Goal: Task Accomplishment & Management: Manage account settings

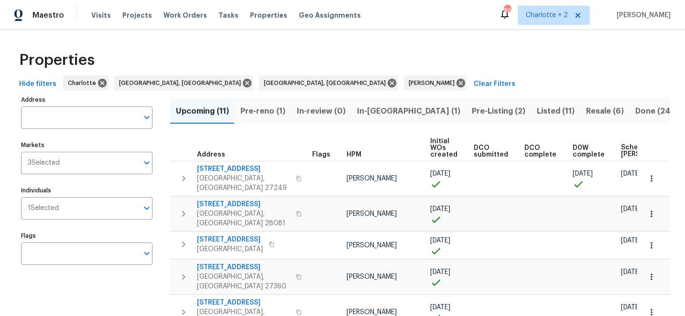
scroll to position [0, 120]
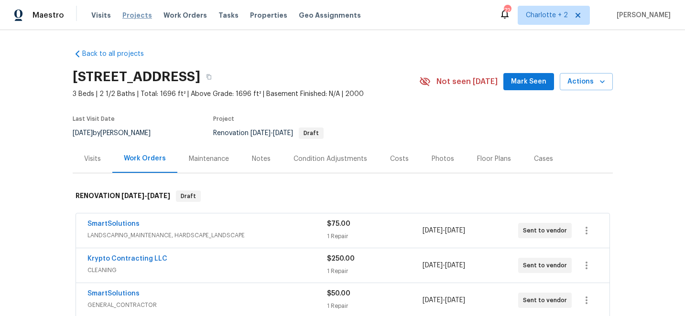
click at [129, 18] on span "Projects" at bounding box center [137, 16] width 30 height 10
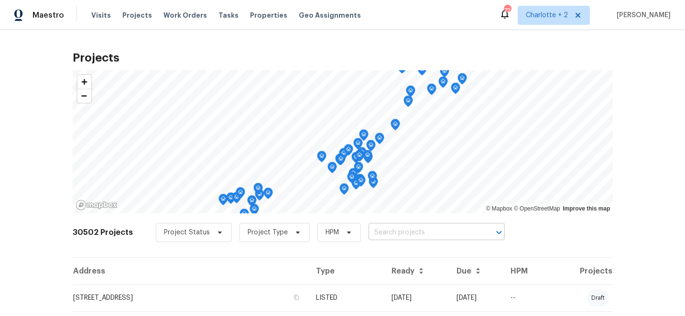
click at [389, 233] on input "text" at bounding box center [422, 233] width 109 height 15
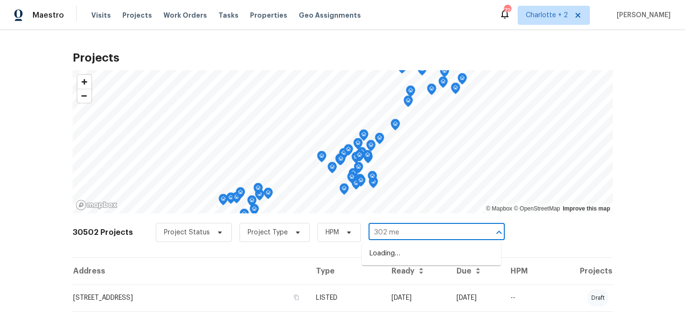
type input "302 mel"
click at [400, 261] on li "302 Melinda Ave, Kannapolis, NC 28083" at bounding box center [431, 254] width 139 height 16
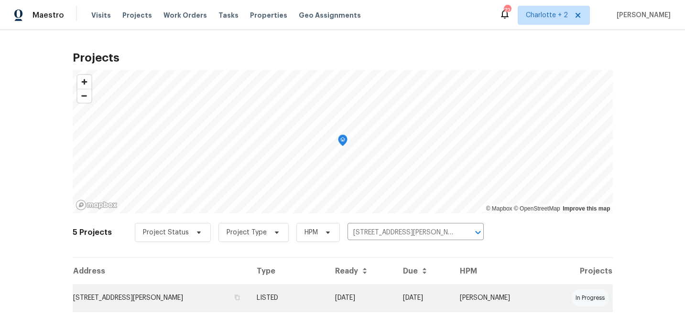
click at [389, 292] on td "09/09/25" at bounding box center [361, 298] width 68 height 27
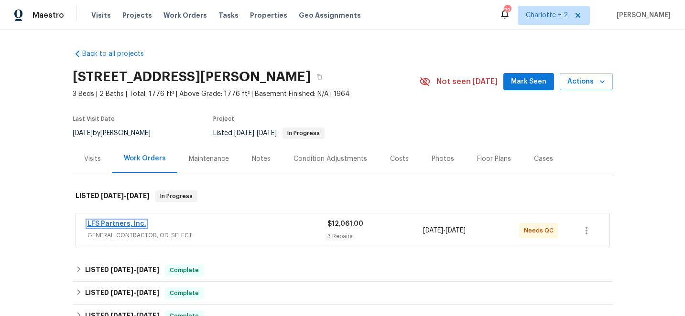
click at [112, 221] on link "LFS Partners, Inc." at bounding box center [116, 224] width 59 height 7
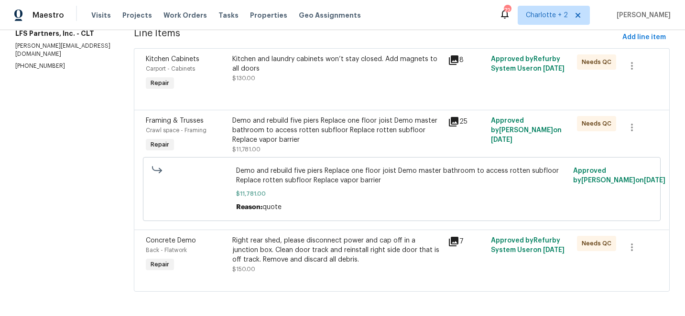
scroll to position [139, 0]
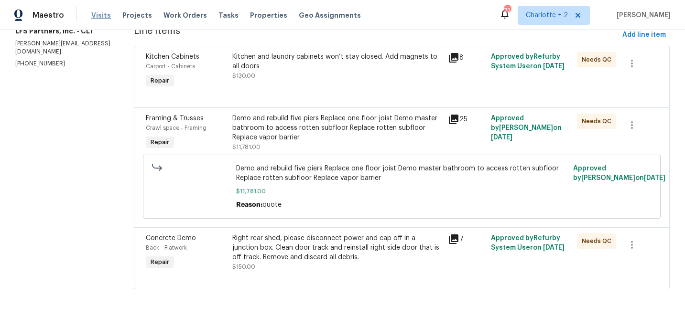
click at [99, 16] on span "Visits" at bounding box center [101, 16] width 20 height 10
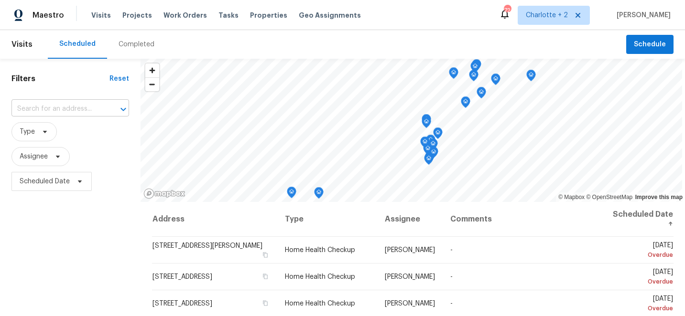
click at [55, 111] on input "text" at bounding box center [56, 109] width 91 height 15
type input "1313 r"
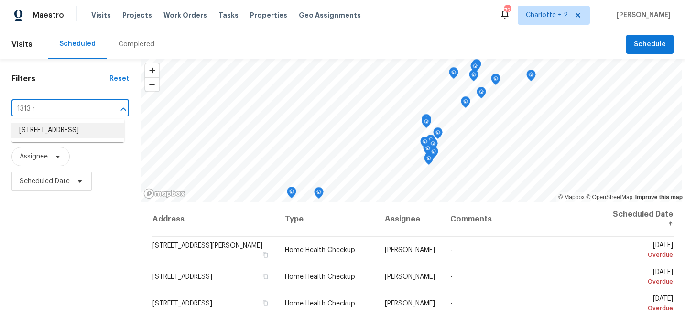
click at [54, 139] on li "1313 Ridgewood Dr, Concord, NC 28027" at bounding box center [67, 131] width 113 height 16
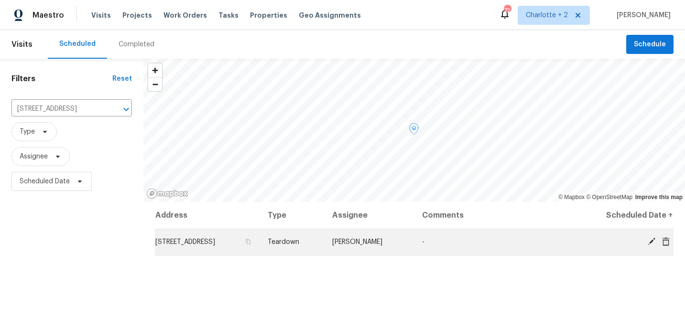
click at [650, 243] on icon at bounding box center [652, 242] width 8 height 8
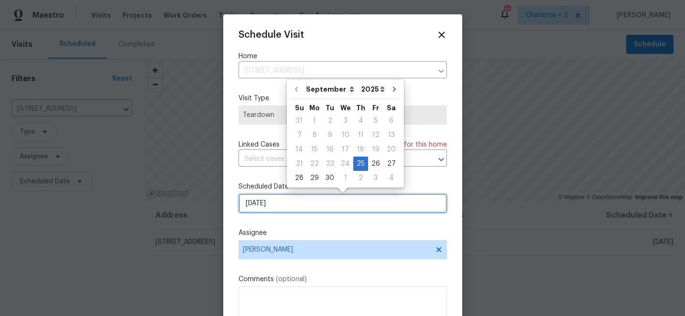
click at [307, 198] on input "9/25/2025" at bounding box center [342, 203] width 208 height 19
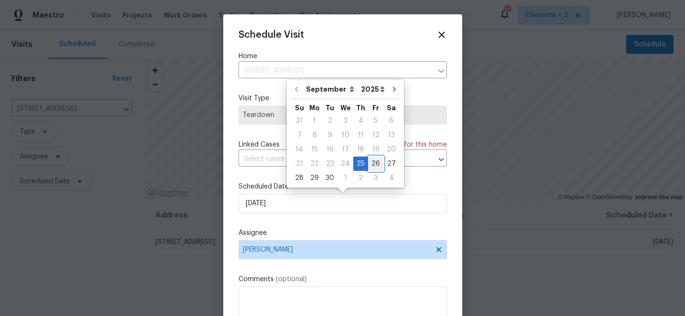
click at [370, 163] on div "26" at bounding box center [375, 163] width 15 height 13
type input "9/26/2025"
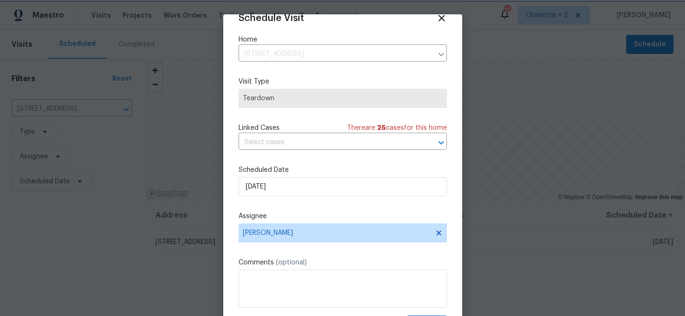
scroll to position [47, 0]
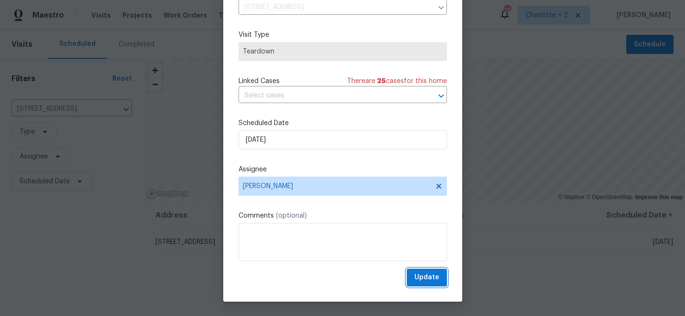
click at [428, 282] on span "Update" at bounding box center [426, 278] width 25 height 12
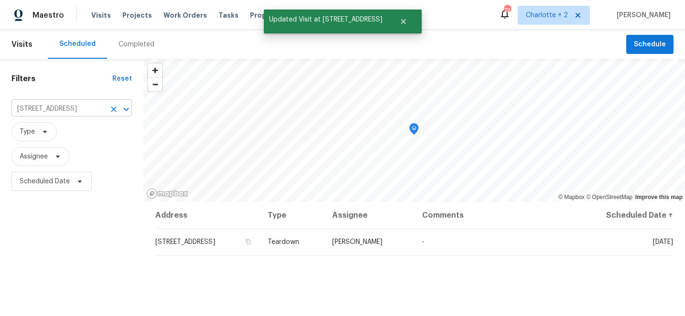
click at [114, 108] on icon "Clear" at bounding box center [114, 110] width 6 height 6
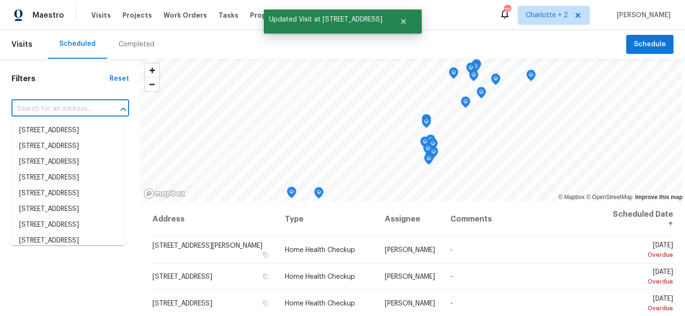
click at [41, 110] on input "text" at bounding box center [56, 109] width 91 height 15
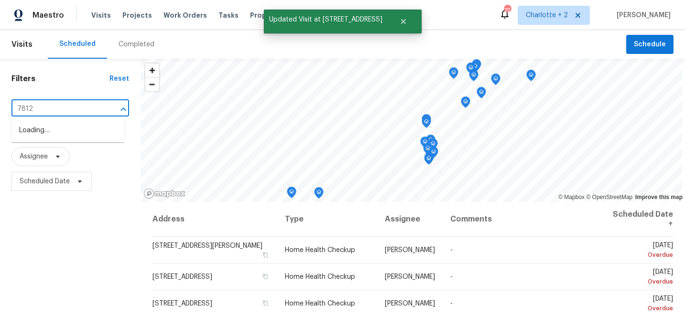
type input "7812"
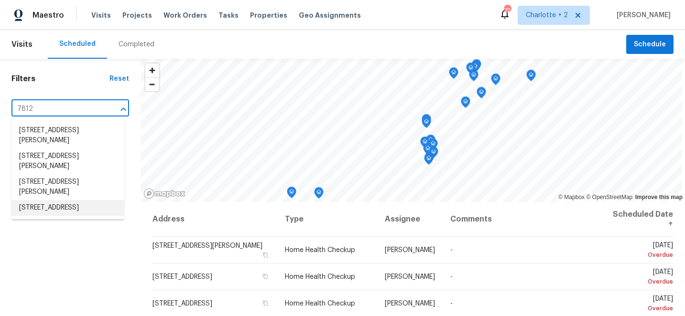
click at [42, 210] on li "7812 Old Concord Rd, Salisbury, NC 28146" at bounding box center [67, 208] width 113 height 16
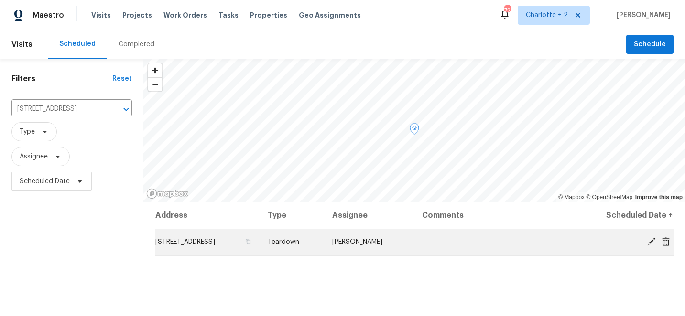
click at [652, 242] on icon at bounding box center [651, 242] width 9 height 9
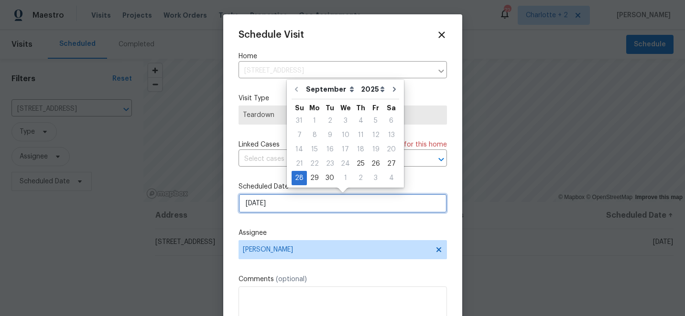
click at [297, 206] on input "9/28/2025" at bounding box center [342, 203] width 208 height 19
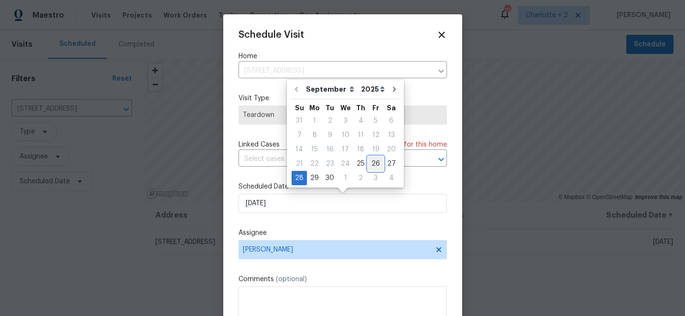
click at [373, 166] on div "26" at bounding box center [375, 163] width 15 height 13
type input "9/26/2025"
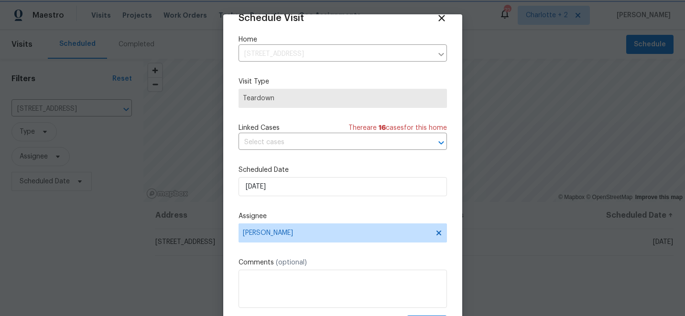
scroll to position [47, 0]
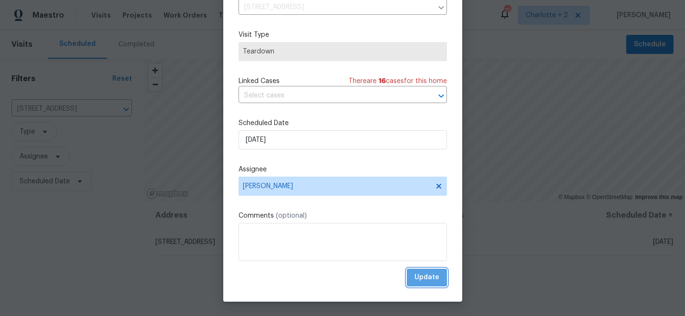
click at [431, 284] on button "Update" at bounding box center [427, 278] width 40 height 18
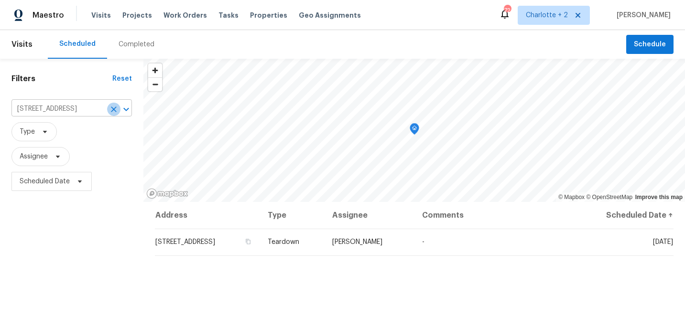
click at [114, 107] on icon "Clear" at bounding box center [114, 110] width 10 height 10
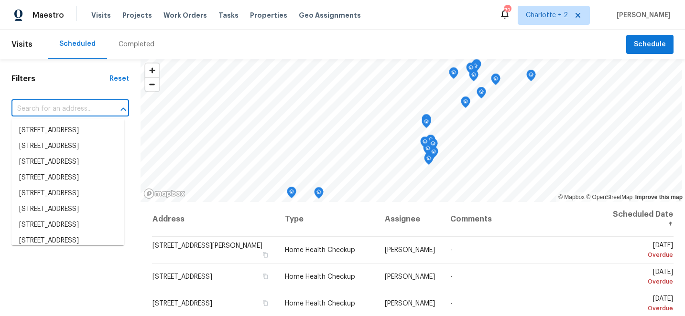
click at [76, 108] on input "text" at bounding box center [56, 109] width 91 height 15
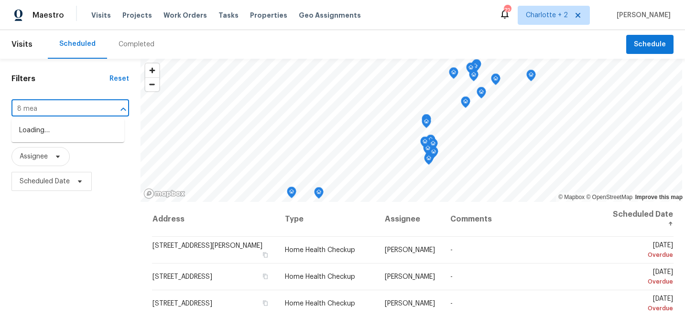
type input "8 mead"
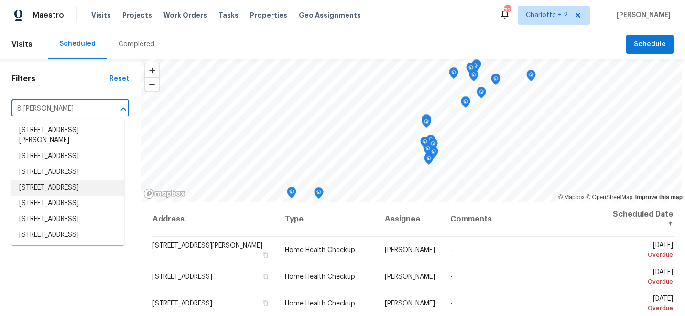
scroll to position [62, 0]
click at [70, 232] on li "8 Meadowview Ave SW, Concord, NC 28027" at bounding box center [67, 234] width 113 height 16
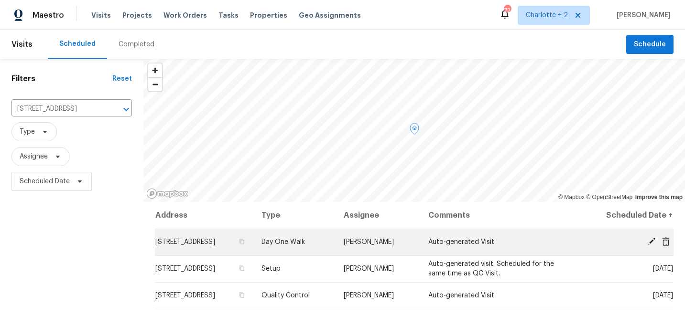
click at [652, 242] on icon at bounding box center [652, 242] width 8 height 8
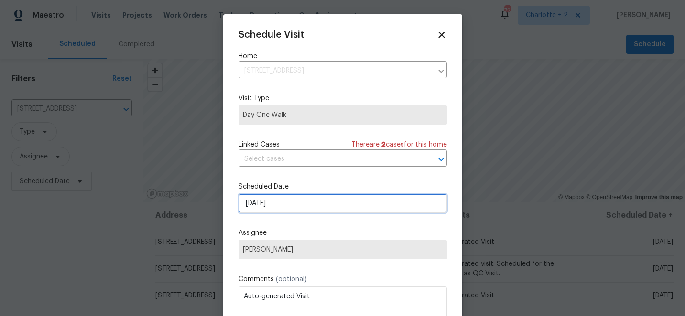
click at [291, 202] on input "9/30/2025" at bounding box center [342, 203] width 208 height 19
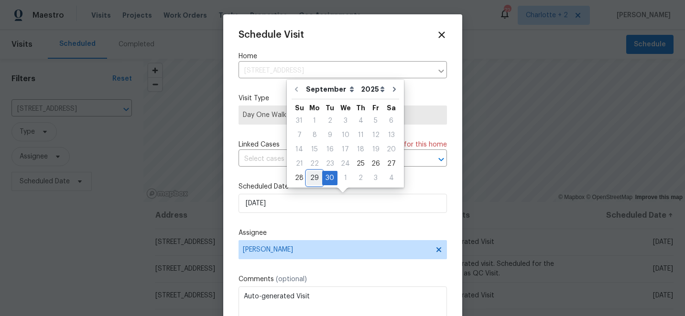
click at [313, 181] on div "29" at bounding box center [314, 178] width 15 height 13
type input "9/29/2025"
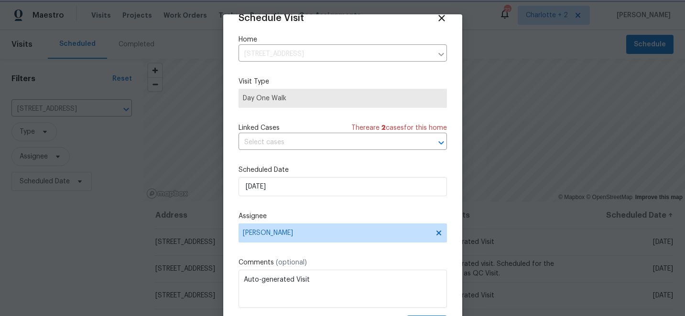
scroll to position [47, 0]
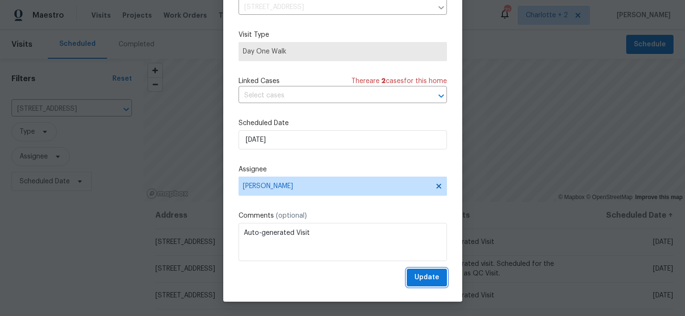
click at [427, 277] on span "Update" at bounding box center [426, 278] width 25 height 12
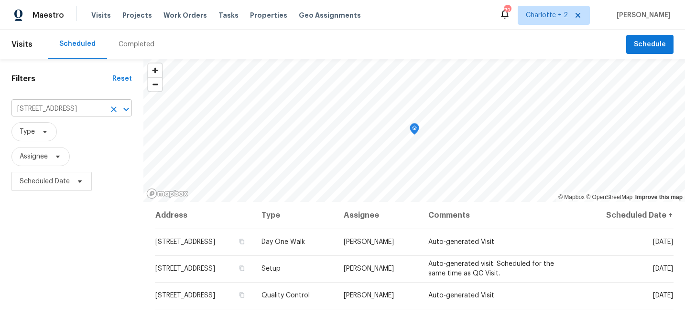
click at [113, 108] on icon "Clear" at bounding box center [114, 110] width 10 height 10
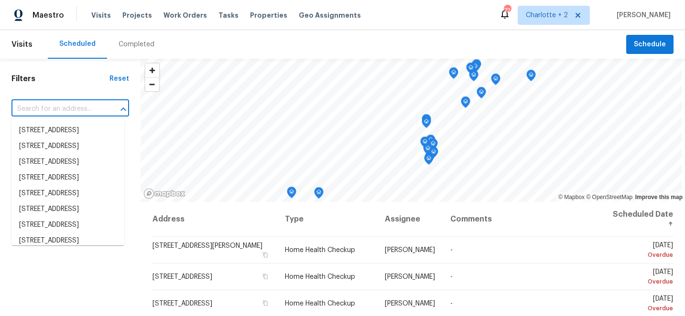
click at [37, 108] on input "text" at bounding box center [56, 109] width 91 height 15
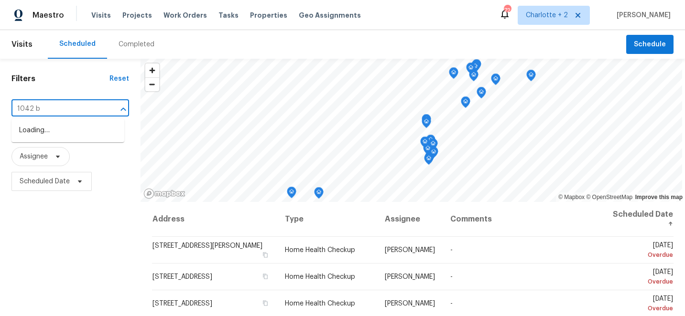
type input "1042 ba"
click at [44, 130] on li "1042 Ball Park Rd, Thomasville, NC 27360" at bounding box center [67, 131] width 113 height 16
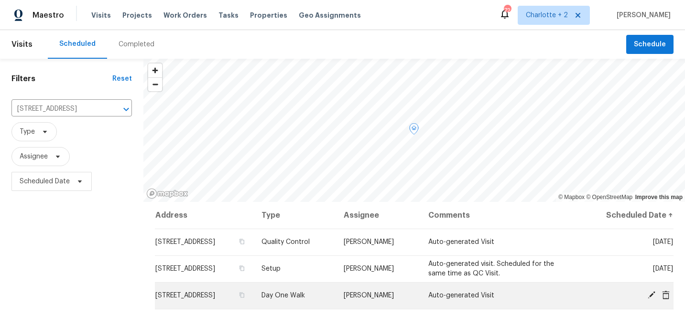
click at [650, 296] on icon at bounding box center [652, 296] width 8 height 8
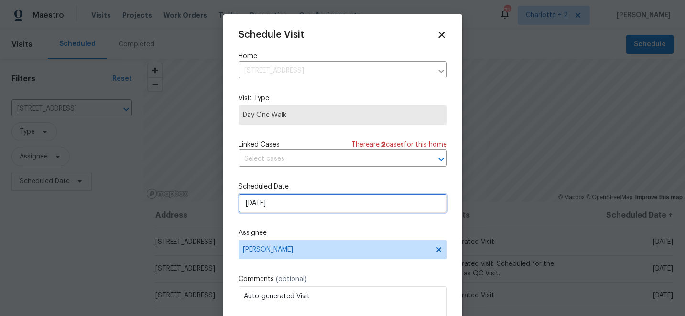
select select "9"
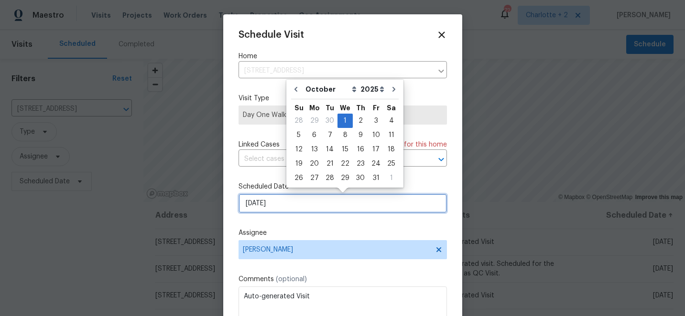
click at [293, 202] on input "[DATE]" at bounding box center [342, 203] width 208 height 19
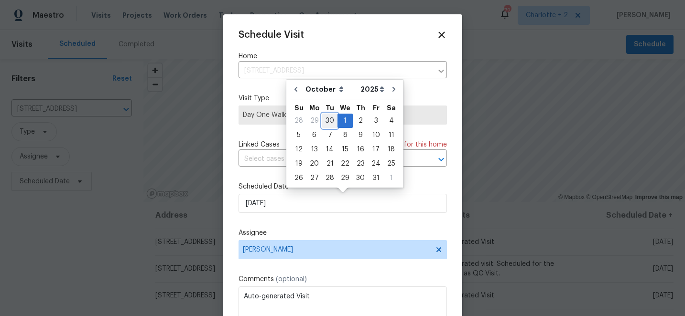
click at [330, 119] on div "30" at bounding box center [329, 120] width 15 height 13
type input "9/30/2025"
select select "8"
click at [358, 217] on div "Schedule Visit Home 1042 Ball Park Rd, Thomasville, NC 27360 ​ Visit Type Day O…" at bounding box center [342, 190] width 208 height 321
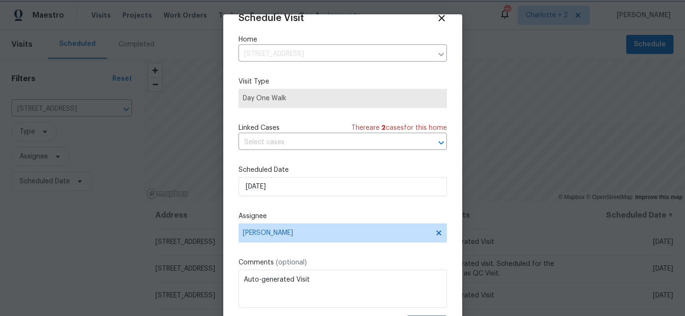
scroll to position [47, 0]
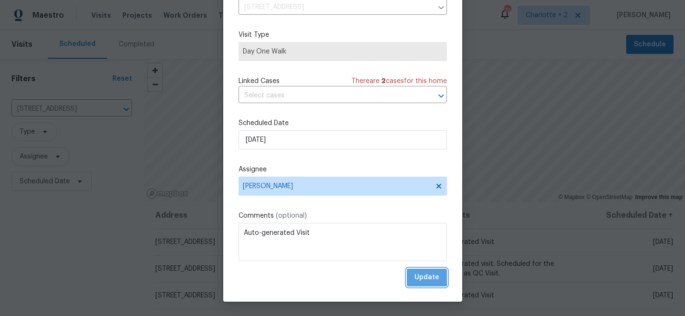
click at [422, 277] on span "Update" at bounding box center [426, 278] width 25 height 12
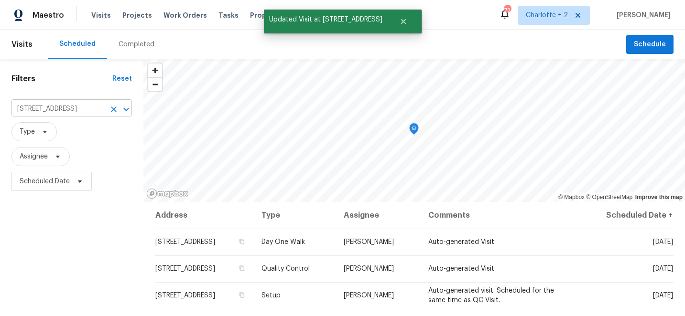
click at [118, 108] on icon "Clear" at bounding box center [114, 110] width 10 height 10
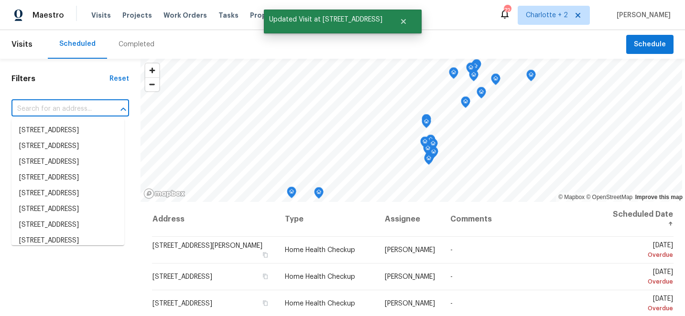
click at [35, 108] on input "text" at bounding box center [56, 109] width 91 height 15
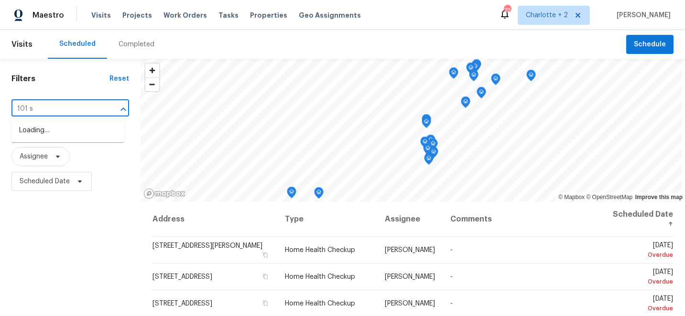
type input "101 st"
click at [56, 154] on li "101 Still Water Cir, Gibsonville, NC 27249" at bounding box center [67, 147] width 113 height 16
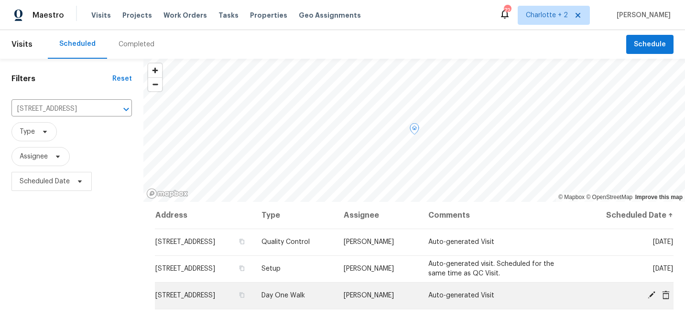
click at [655, 296] on icon at bounding box center [651, 295] width 9 height 9
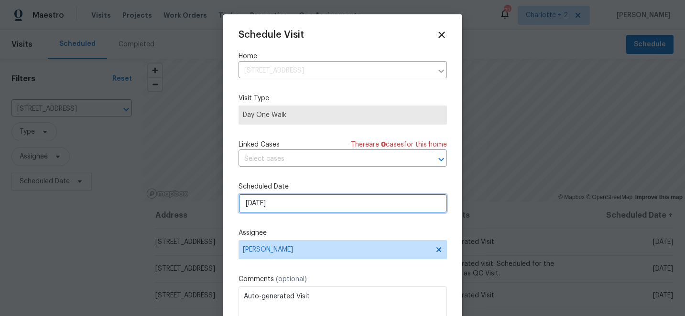
select select "9"
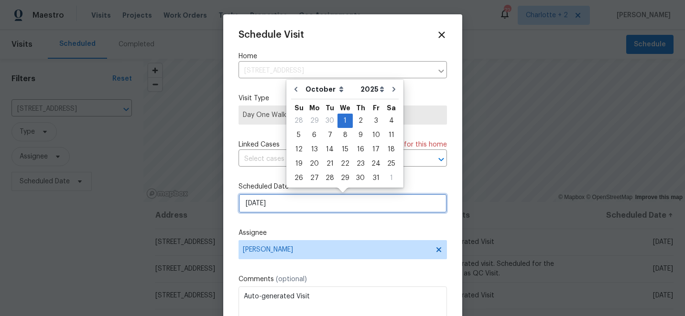
click at [343, 203] on input "[DATE]" at bounding box center [342, 203] width 208 height 19
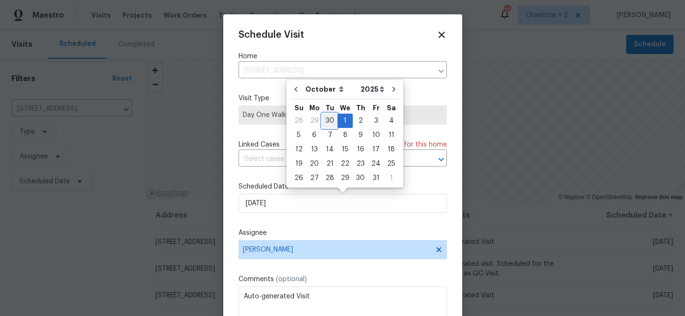
click at [330, 120] on div "30" at bounding box center [329, 120] width 15 height 13
type input "9/30/2025"
select select "8"
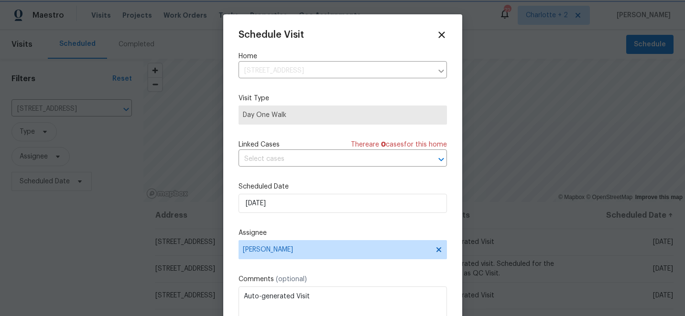
click at [273, 173] on div "Schedule Visit Home 101 Still Water Cir, Gibsonville, NC 27249 ​ Visit Type Day…" at bounding box center [342, 190] width 208 height 321
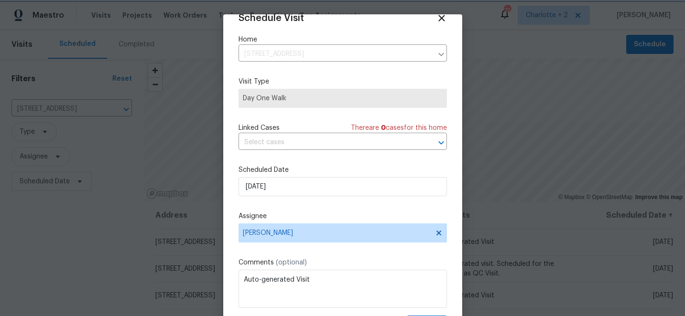
scroll to position [47, 0]
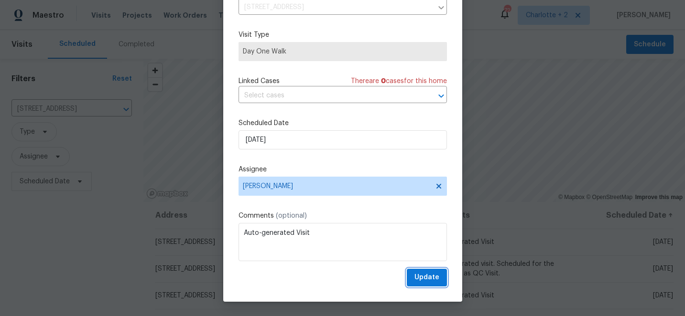
click at [441, 280] on button "Update" at bounding box center [427, 278] width 40 height 18
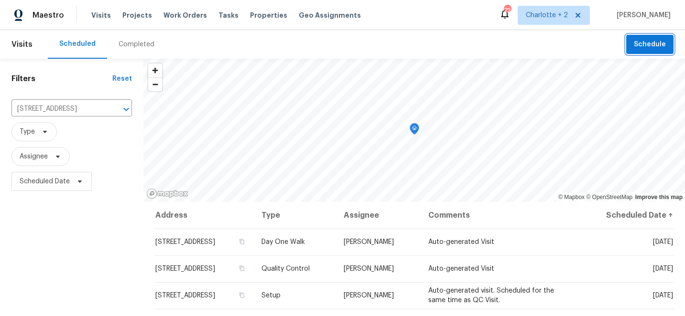
click at [644, 51] on button "Schedule" at bounding box center [649, 45] width 47 height 20
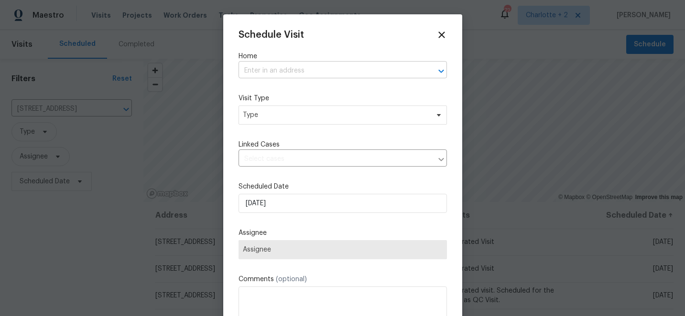
click at [288, 72] on input "text" at bounding box center [329, 71] width 182 height 15
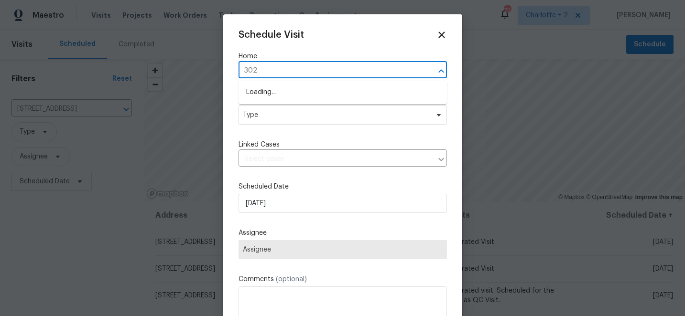
type input "302 m"
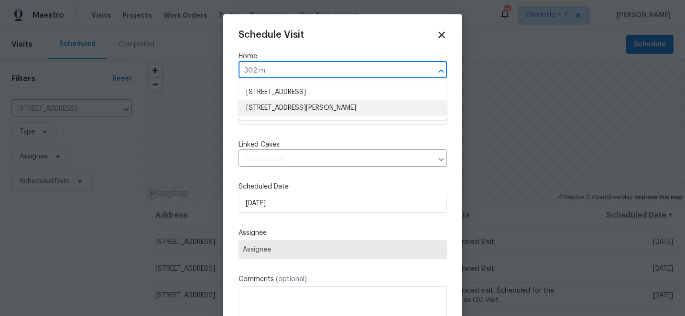
click at [306, 105] on li "302 Melinda Ave, Kannapolis, NC 28083" at bounding box center [342, 108] width 208 height 16
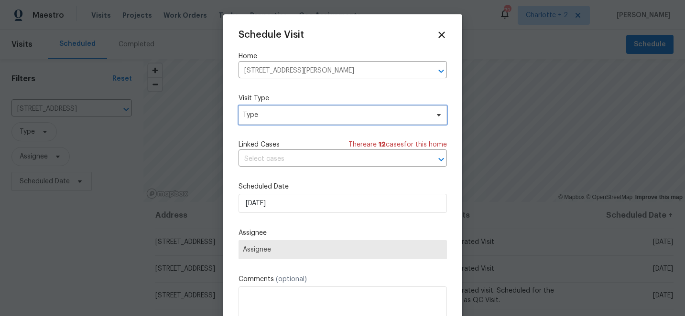
click at [285, 117] on span "Type" at bounding box center [336, 115] width 186 height 10
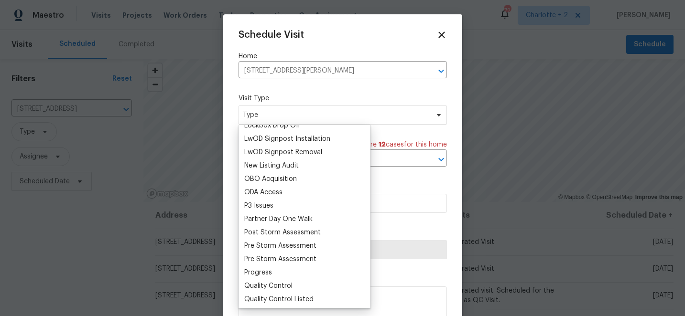
scroll to position [528, 0]
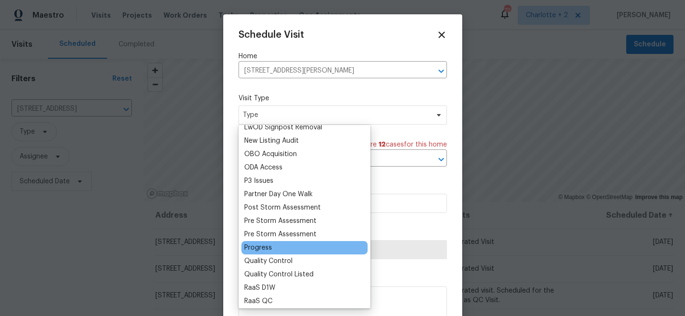
click at [264, 245] on div "Progress" at bounding box center [258, 248] width 28 height 10
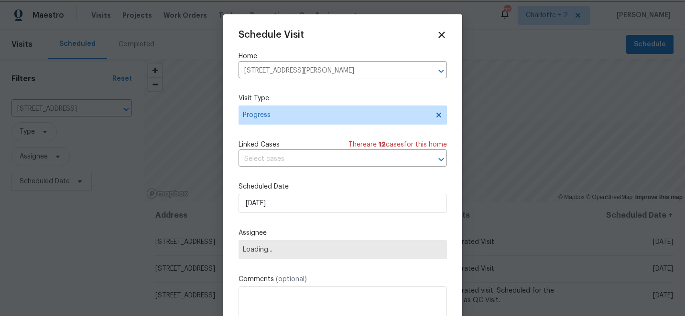
scroll to position [17, 0]
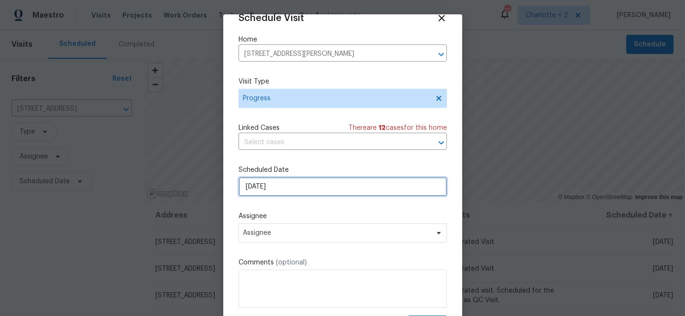
click at [299, 187] on input "9/25/2025" at bounding box center [342, 186] width 208 height 19
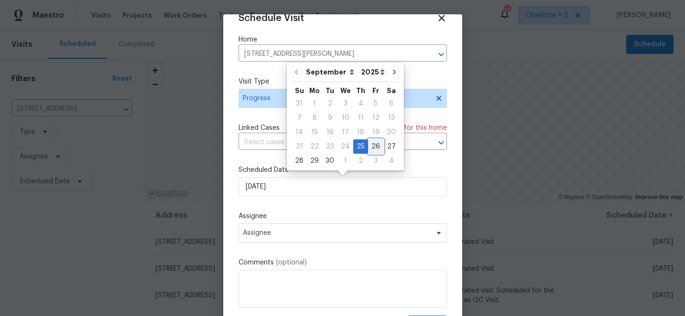
click at [373, 146] on div "26" at bounding box center [375, 146] width 15 height 13
type input "9/26/2025"
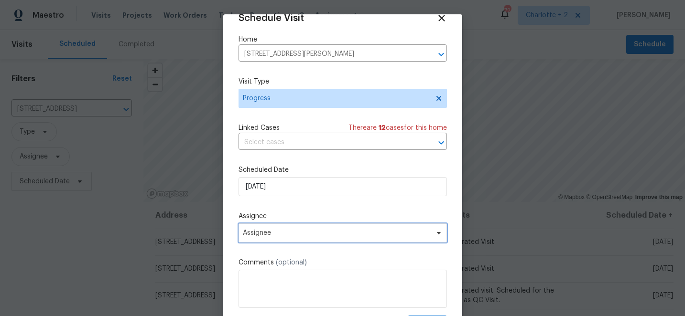
click at [284, 237] on span "Assignee" at bounding box center [342, 233] width 208 height 19
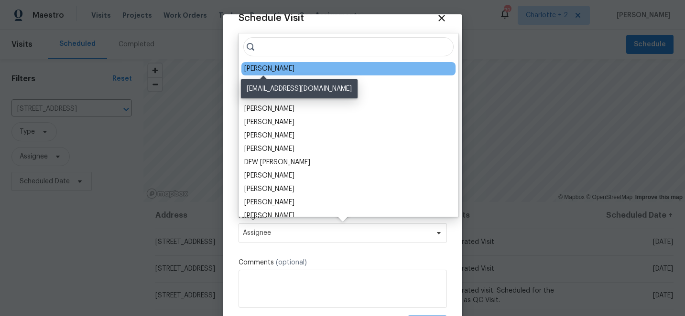
click at [266, 70] on div "[PERSON_NAME]" at bounding box center [269, 69] width 50 height 10
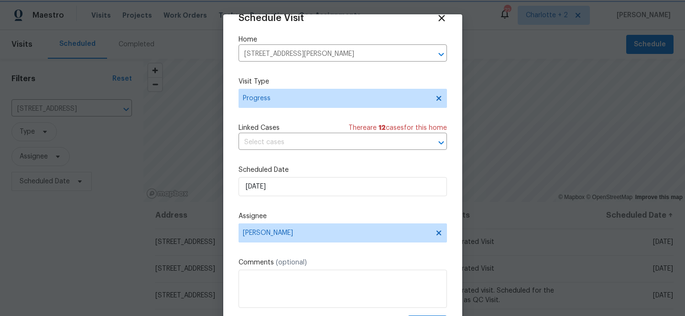
scroll to position [47, 0]
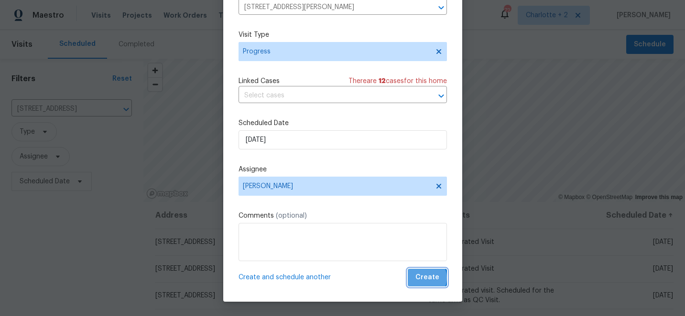
click at [426, 278] on span "Create" at bounding box center [427, 278] width 24 height 12
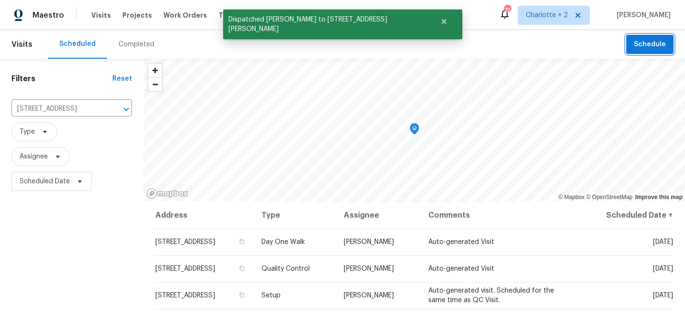
scroll to position [0, 0]
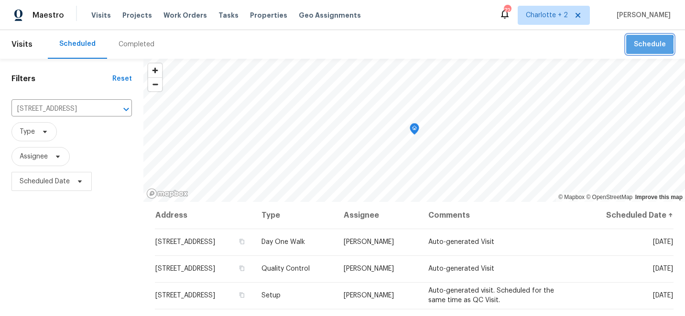
click at [647, 44] on span "Schedule" at bounding box center [650, 45] width 32 height 12
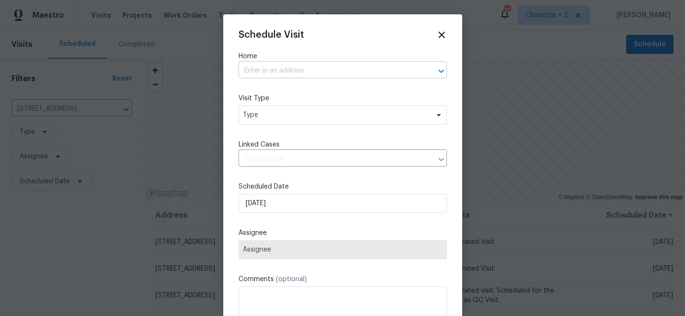
click at [281, 68] on input "text" at bounding box center [329, 71] width 182 height 15
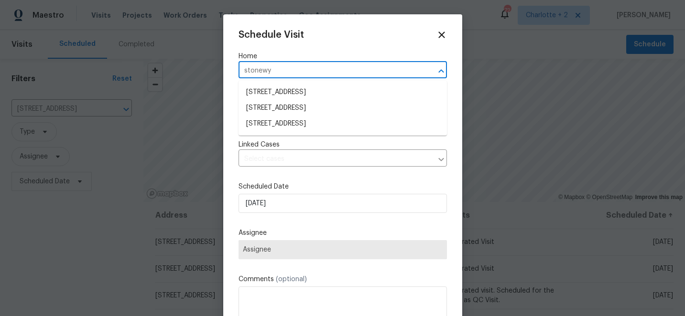
type input "stonewyc"
click at [288, 125] on li "1902 Stonewyck Ave, Kannapolis, NC 28081" at bounding box center [342, 124] width 208 height 16
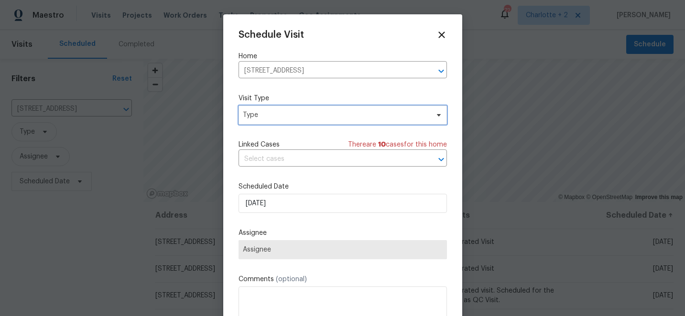
click at [295, 116] on span "Type" at bounding box center [336, 115] width 186 height 10
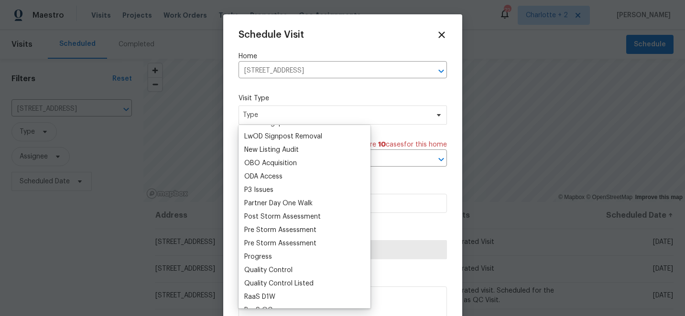
scroll to position [525, 0]
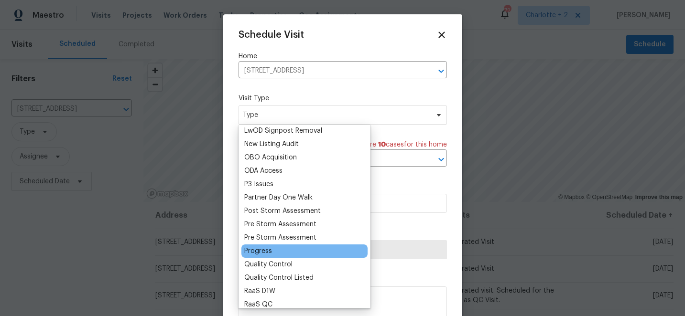
click at [262, 250] on div "Progress" at bounding box center [258, 252] width 28 height 10
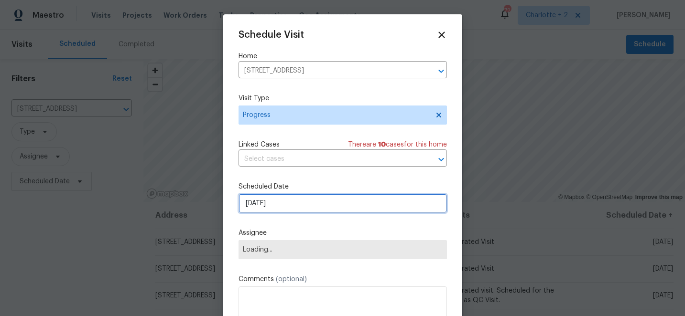
click at [299, 203] on input "9/25/2025" at bounding box center [342, 203] width 208 height 19
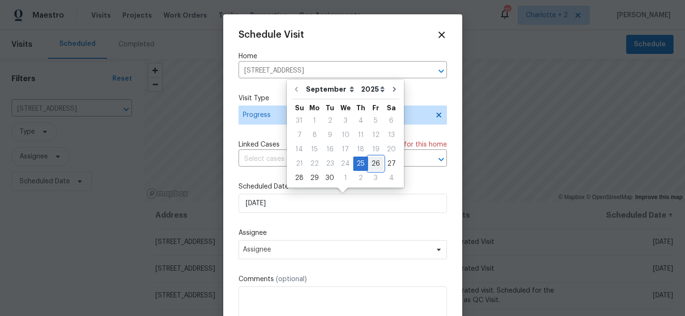
click at [371, 167] on div "26" at bounding box center [375, 163] width 15 height 13
type input "9/26/2025"
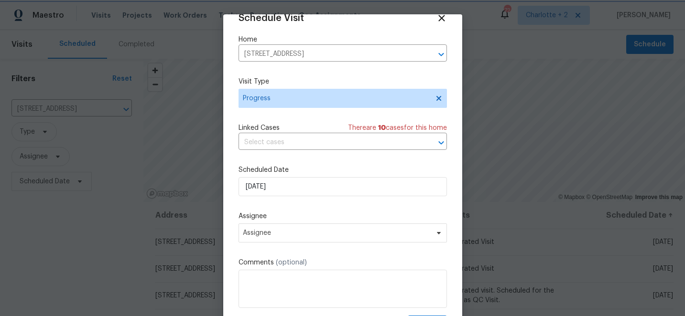
scroll to position [47, 0]
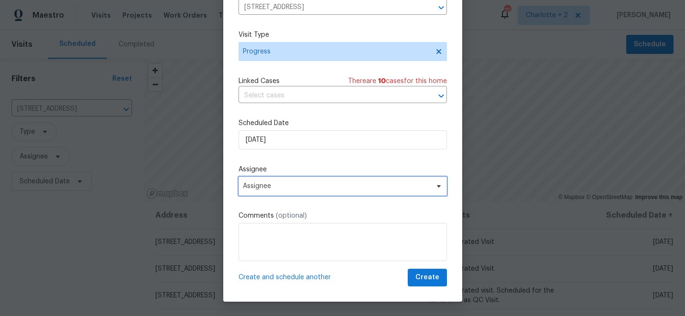
click at [372, 184] on span "Assignee" at bounding box center [336, 187] width 187 height 8
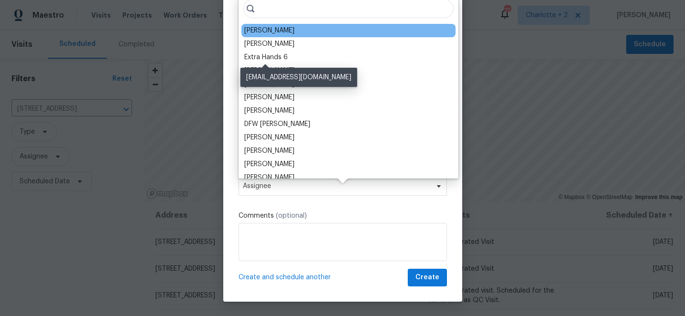
click at [268, 31] on div "[PERSON_NAME]" at bounding box center [269, 31] width 50 height 10
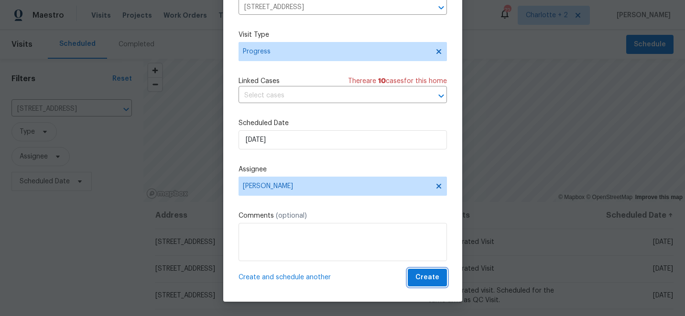
click at [428, 282] on span "Create" at bounding box center [427, 278] width 24 height 12
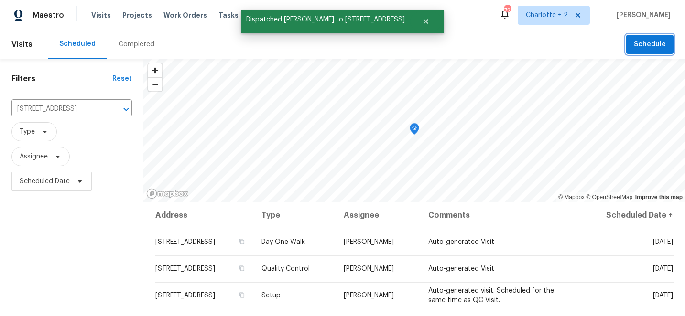
scroll to position [0, 0]
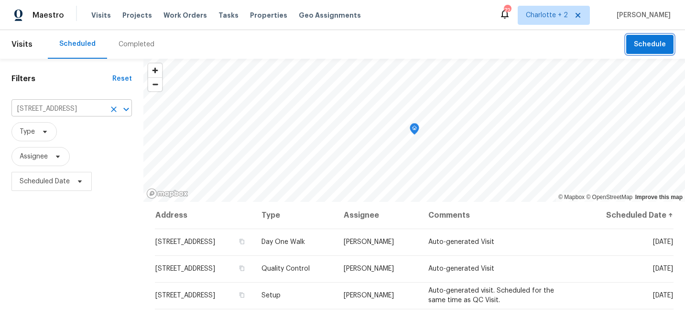
click at [114, 112] on icon "Clear" at bounding box center [114, 110] width 10 height 10
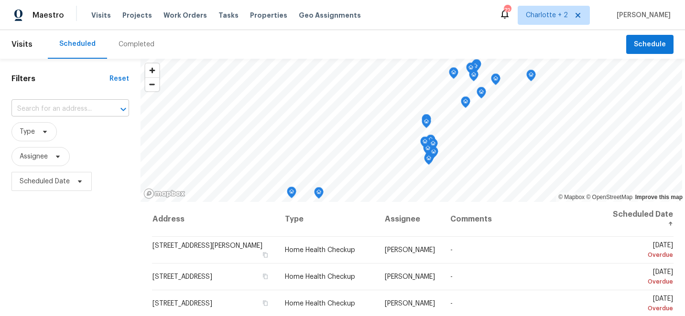
click at [43, 109] on input "text" at bounding box center [56, 109] width 91 height 15
type input "621 n cr"
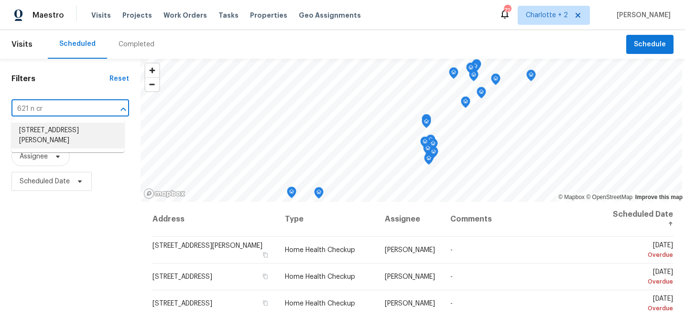
click at [73, 139] on li "621 N Craige St, Salisbury, NC 28144" at bounding box center [67, 136] width 113 height 26
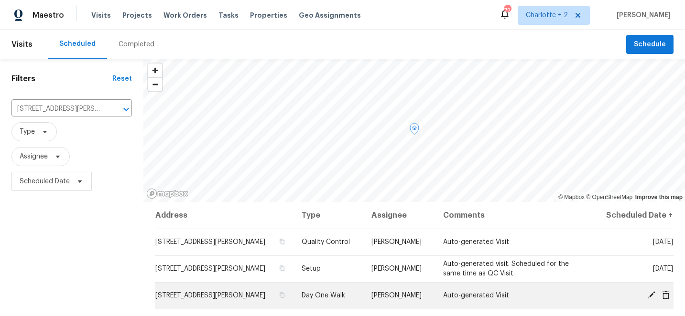
click at [651, 297] on icon at bounding box center [651, 295] width 9 height 9
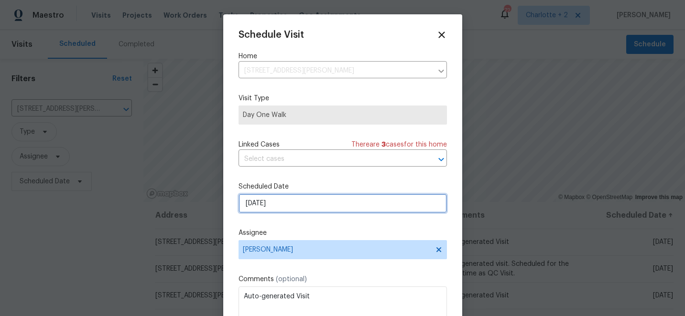
click at [289, 209] on input "10/2/2025" at bounding box center [342, 203] width 208 height 19
select select "9"
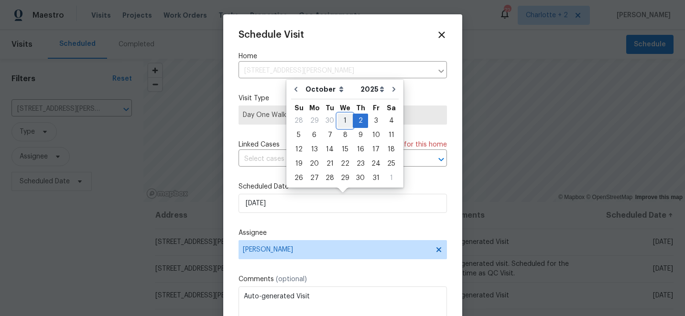
click at [343, 121] on div "1" at bounding box center [344, 120] width 15 height 13
type input "[DATE]"
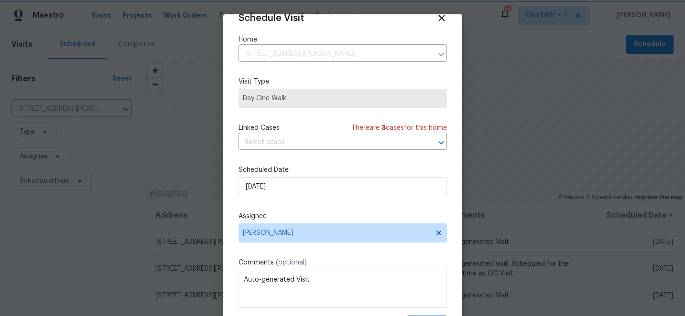
scroll to position [47, 0]
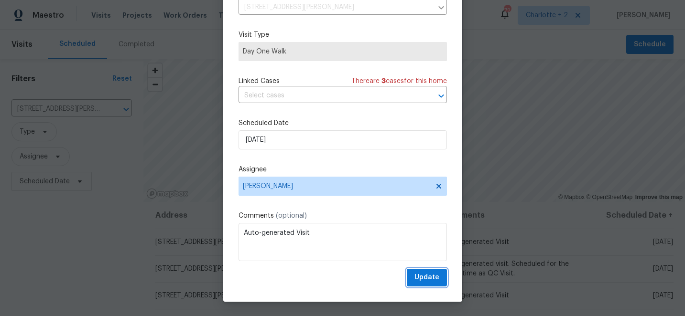
click at [421, 277] on span "Update" at bounding box center [426, 278] width 25 height 12
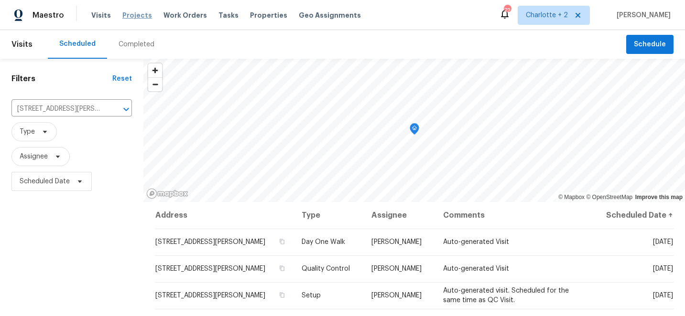
click at [131, 16] on span "Projects" at bounding box center [137, 16] width 30 height 10
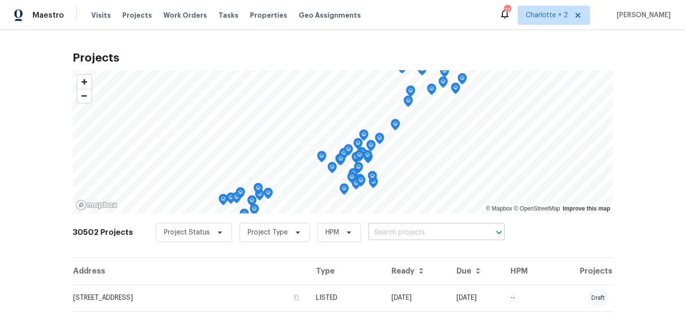
click at [389, 236] on input "text" at bounding box center [422, 233] width 109 height 15
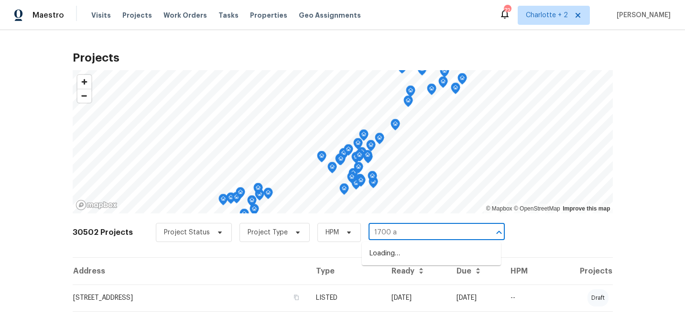
type input "1700 az"
click at [412, 254] on li "[STREET_ADDRESS]" at bounding box center [431, 254] width 139 height 16
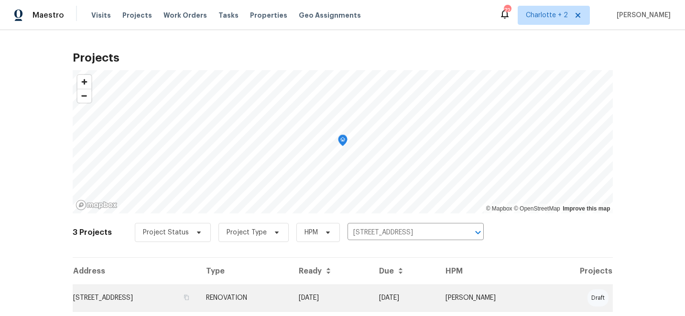
click at [291, 298] on td "RENOVATION" at bounding box center [244, 298] width 93 height 27
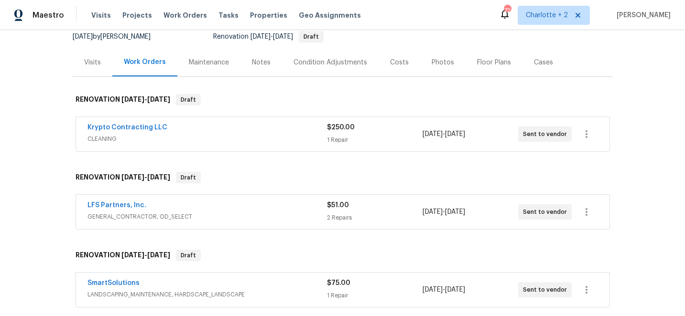
scroll to position [113, 0]
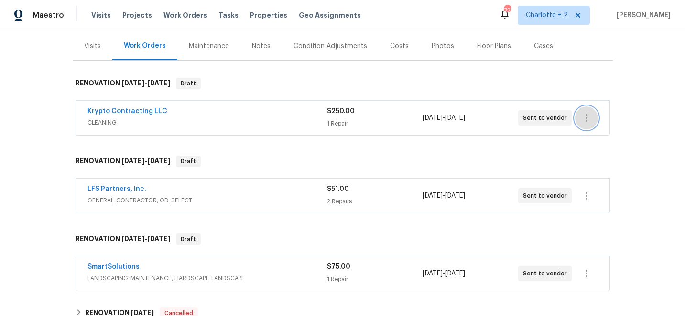
click at [586, 117] on icon "button" at bounding box center [586, 118] width 2 height 8
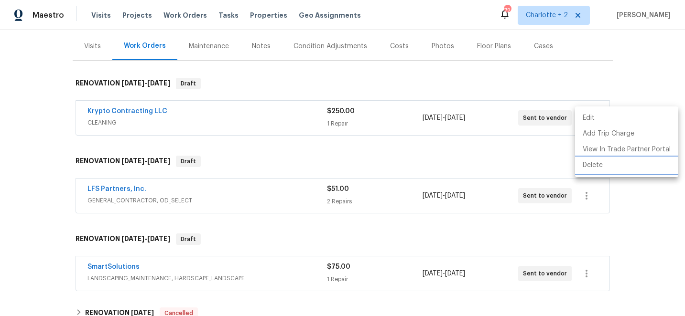
click at [595, 166] on li "Delete" at bounding box center [626, 166] width 103 height 16
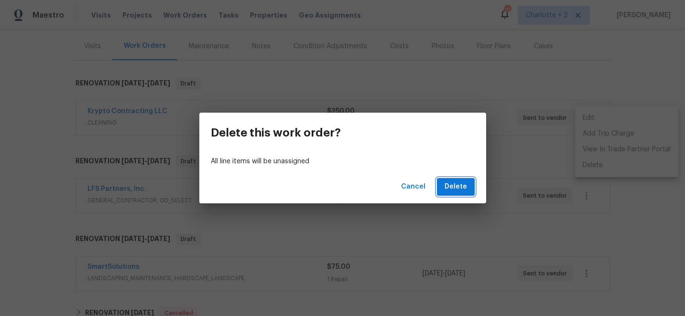
click at [460, 191] on span "Delete" at bounding box center [455, 187] width 22 height 12
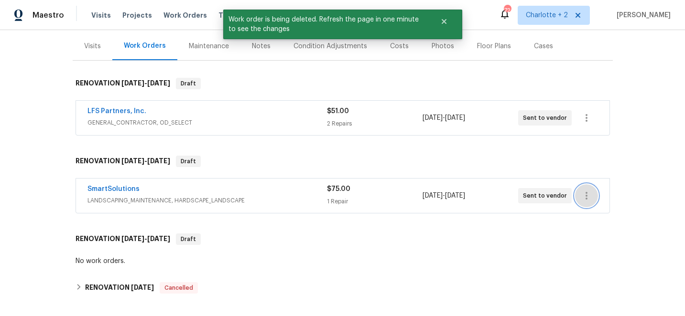
click at [588, 197] on icon "button" at bounding box center [586, 195] width 11 height 11
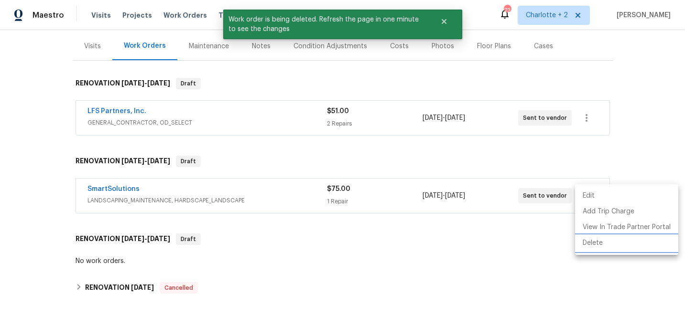
click at [597, 242] on li "Delete" at bounding box center [626, 244] width 103 height 16
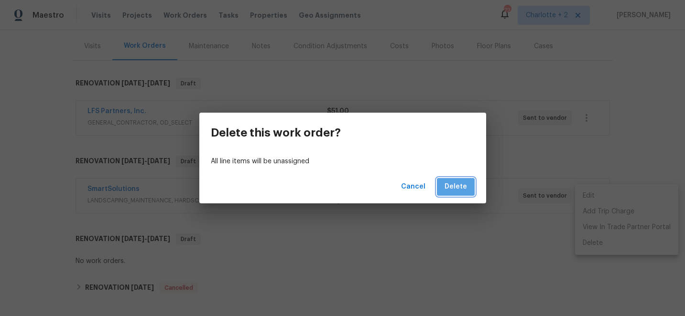
click at [463, 187] on span "Delete" at bounding box center [455, 187] width 22 height 12
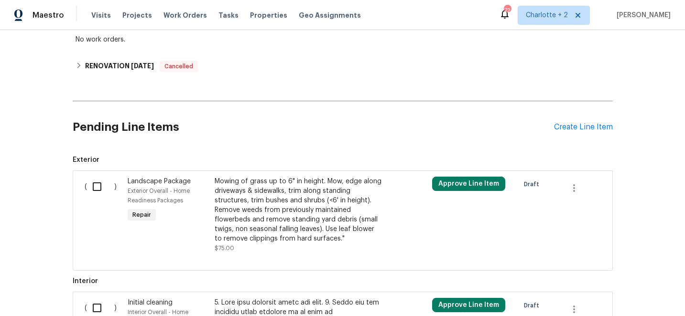
scroll to position [302, 0]
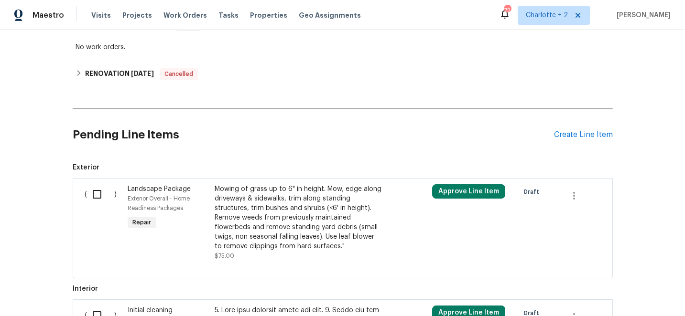
click at [98, 195] on input "checkbox" at bounding box center [100, 194] width 27 height 20
checkbox input "true"
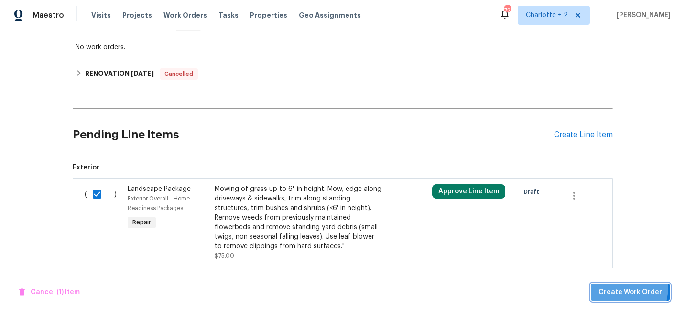
click at [611, 287] on span "Create Work Order" at bounding box center [630, 293] width 64 height 12
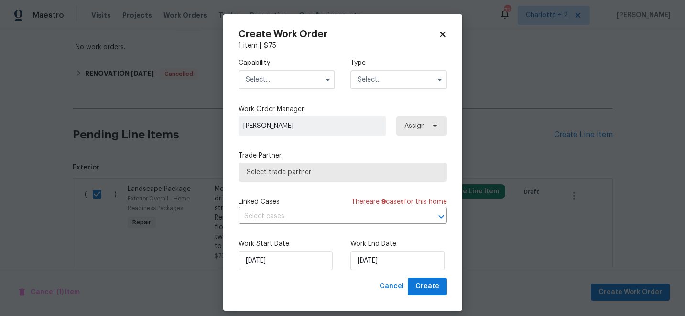
click at [286, 73] on input "text" at bounding box center [286, 79] width 97 height 19
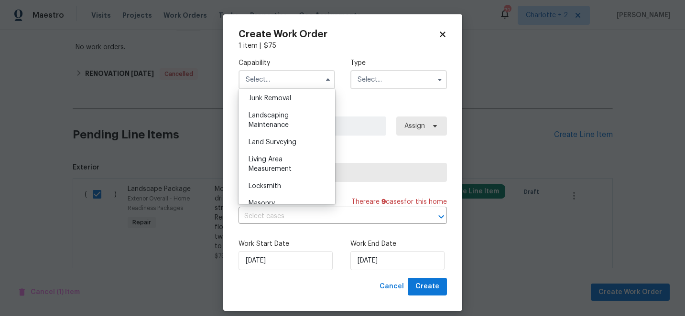
scroll to position [612, 0]
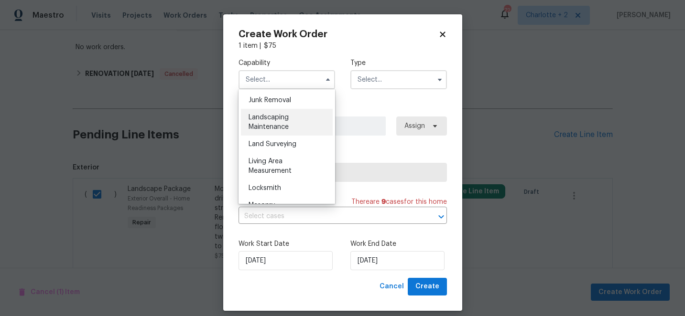
click at [276, 117] on span "Landscaping Maintenance" at bounding box center [269, 122] width 40 height 16
type input "Landscaping Maintenance"
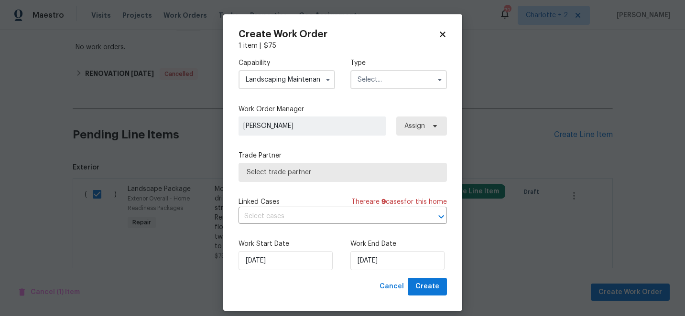
click at [373, 83] on input "text" at bounding box center [398, 79] width 97 height 19
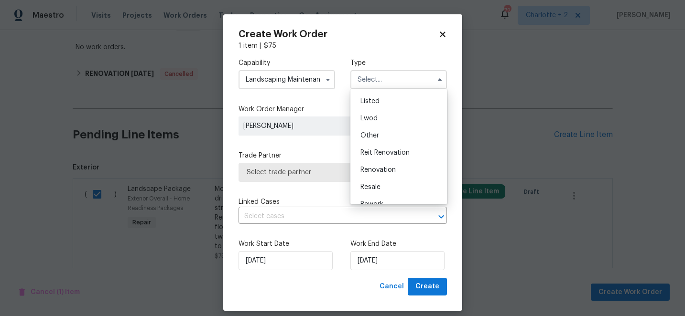
scroll to position [114, 0]
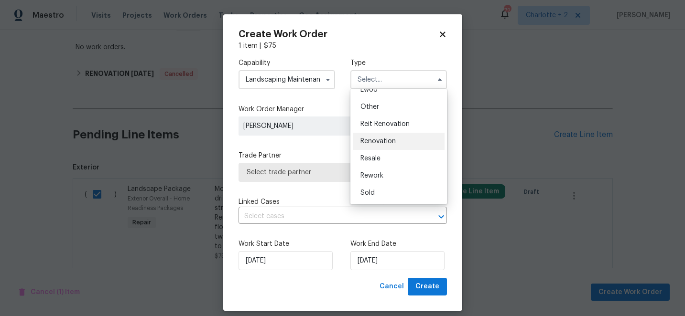
click at [381, 141] on span "Renovation" at bounding box center [377, 141] width 35 height 7
type input "Renovation"
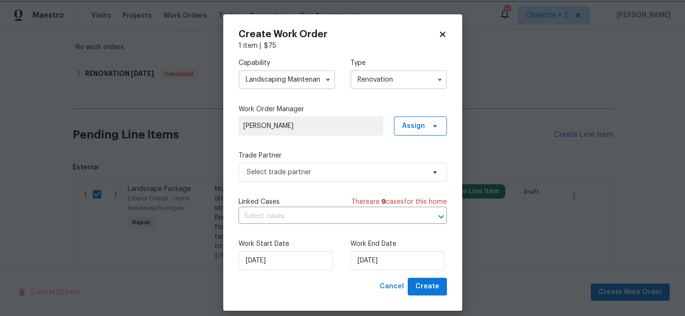
scroll to position [0, 0]
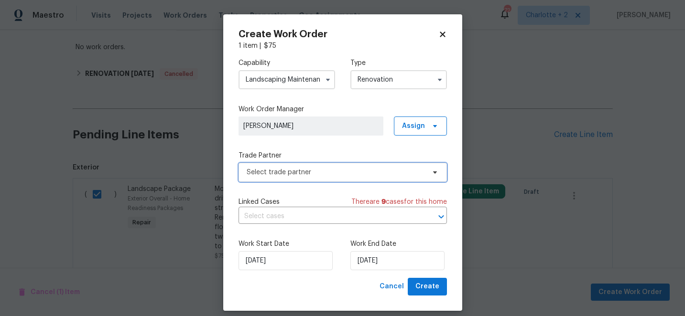
click at [316, 175] on span "Select trade partner" at bounding box center [336, 173] width 178 height 10
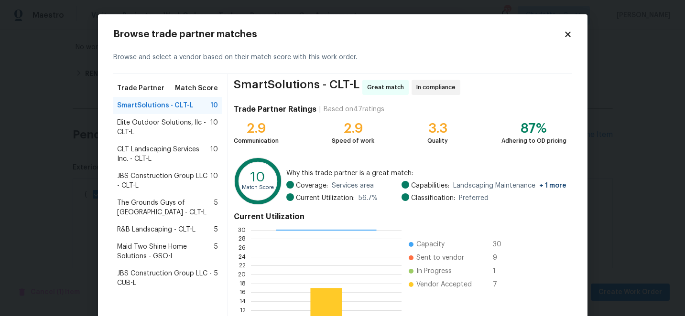
scroll to position [105, 0]
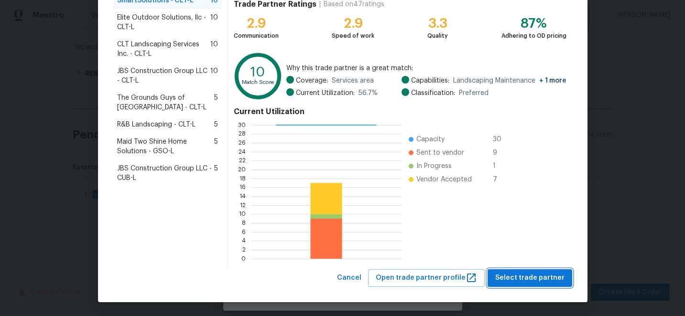
click at [543, 279] on span "Select trade partner" at bounding box center [529, 278] width 69 height 12
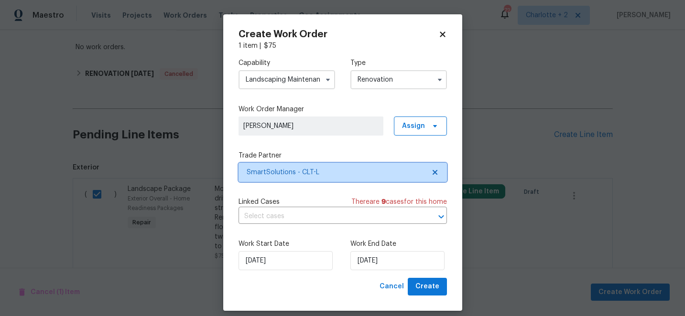
scroll to position [0, 0]
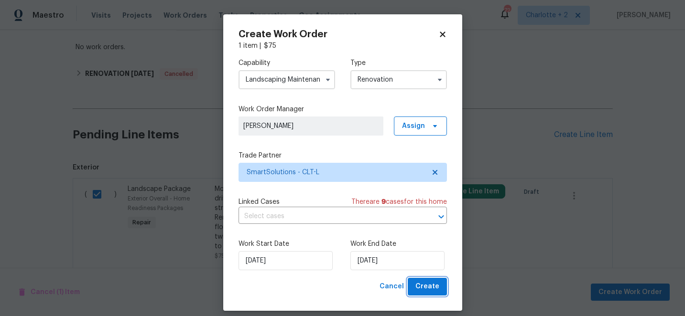
click at [426, 287] on span "Create" at bounding box center [427, 287] width 24 height 12
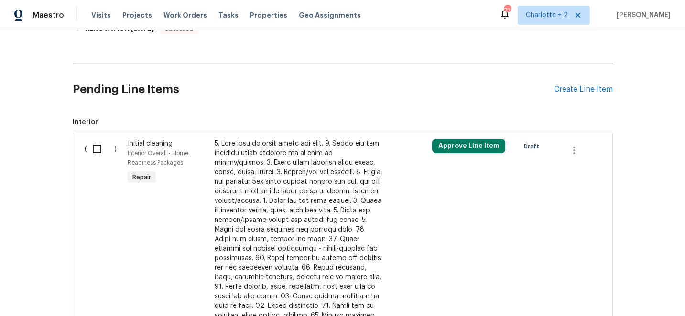
scroll to position [384, 0]
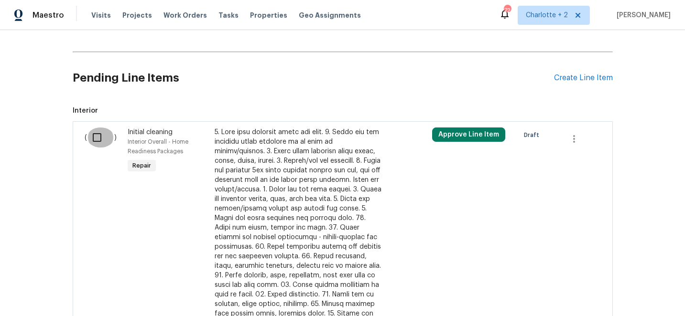
click at [97, 136] on input "checkbox" at bounding box center [100, 138] width 27 height 20
checkbox input "true"
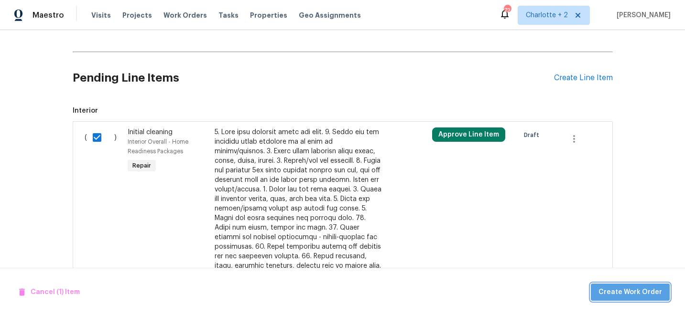
click at [644, 290] on span "Create Work Order" at bounding box center [630, 293] width 64 height 12
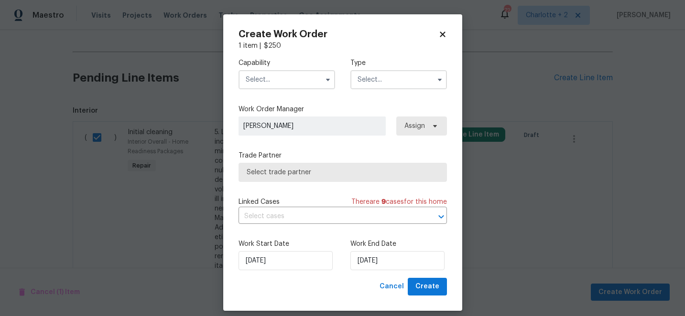
click at [281, 80] on input "text" at bounding box center [286, 79] width 97 height 19
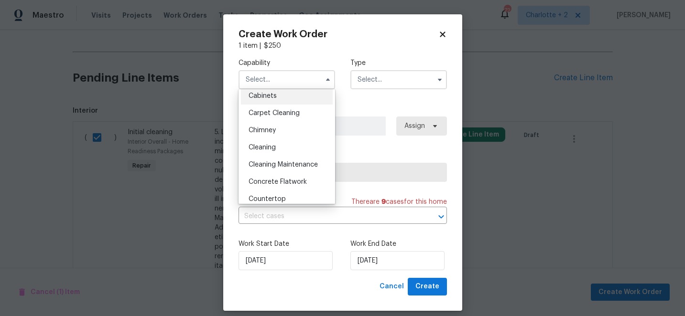
scroll to position [91, 0]
click at [269, 144] on span "Cleaning" at bounding box center [262, 147] width 27 height 7
type input "Cleaning"
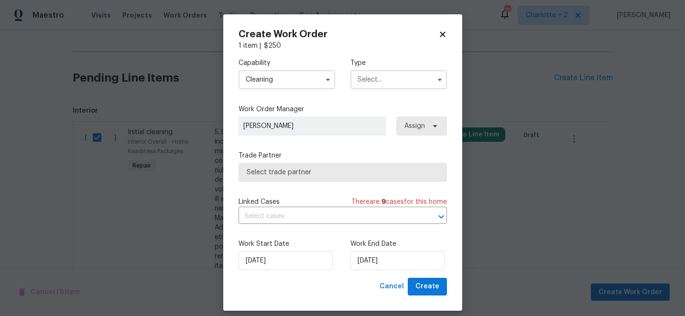
click at [368, 85] on input "text" at bounding box center [398, 79] width 97 height 19
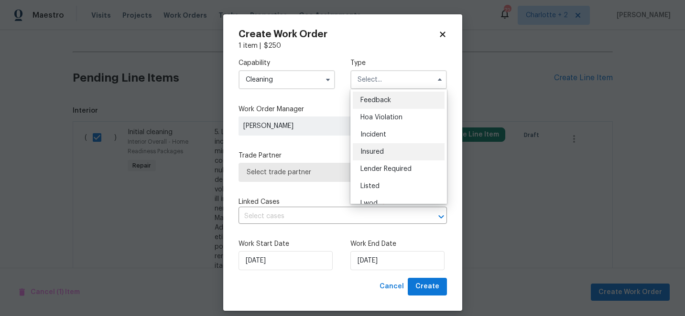
scroll to position [114, 0]
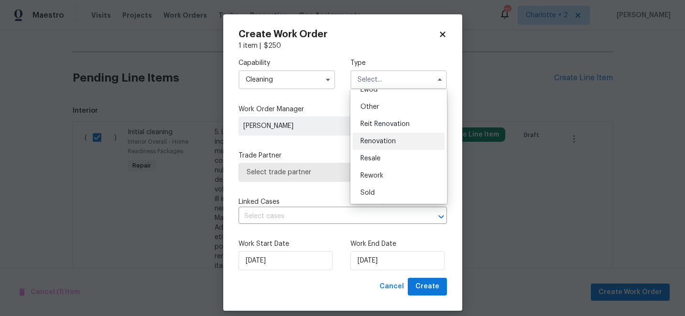
click at [383, 143] on span "Renovation" at bounding box center [377, 141] width 35 height 7
type input "Renovation"
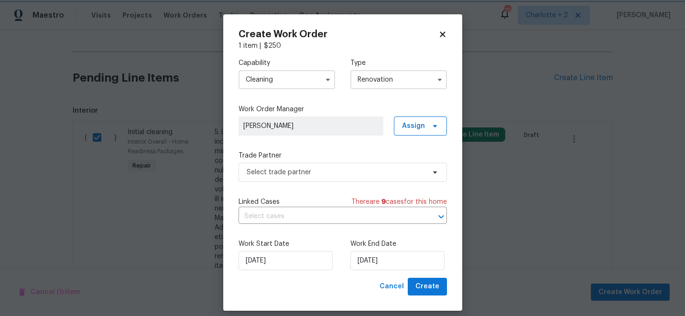
scroll to position [0, 0]
click at [427, 289] on span "Create" at bounding box center [427, 287] width 24 height 12
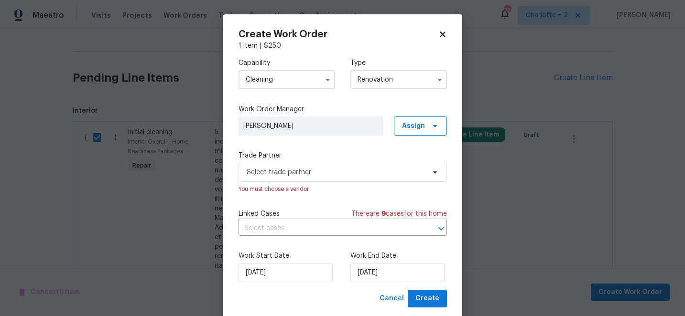
checkbox input "false"
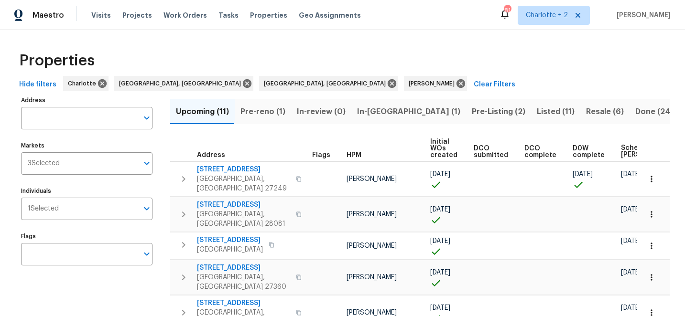
scroll to position [0, 120]
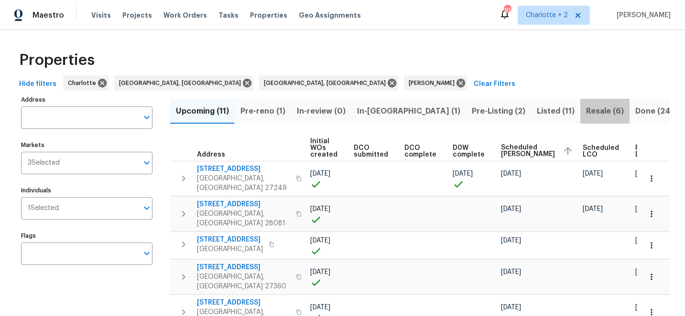
click at [586, 111] on span "Resale (6)" at bounding box center [605, 111] width 38 height 13
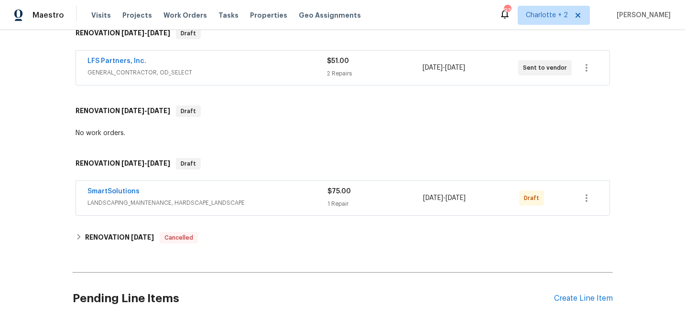
scroll to position [158, 0]
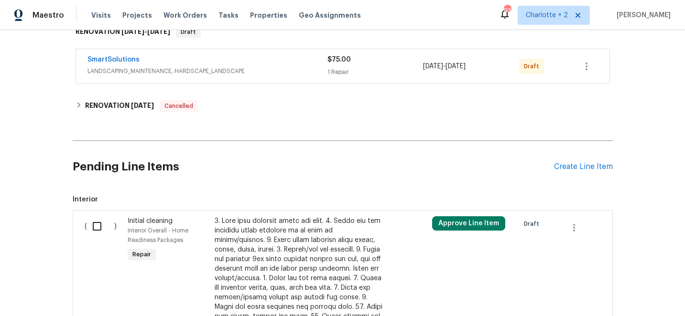
scroll to position [296, 0]
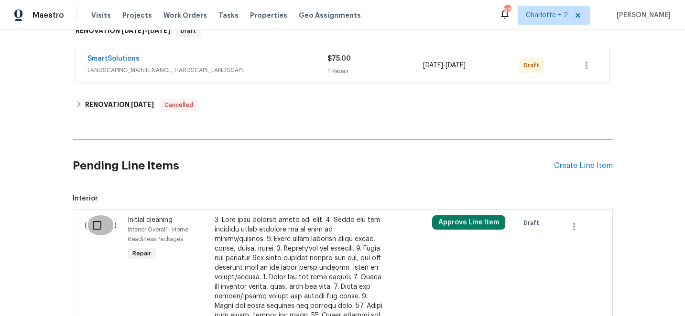
click at [94, 223] on input "checkbox" at bounding box center [100, 226] width 27 height 20
checkbox input "true"
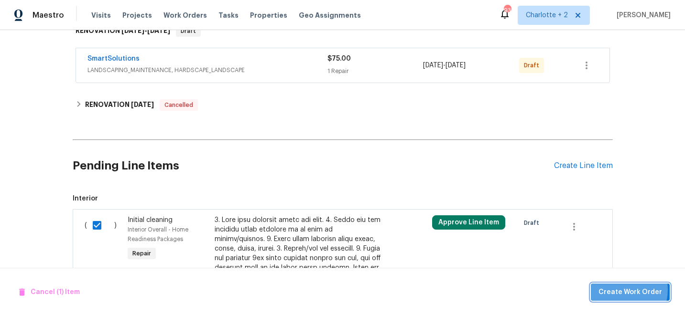
click at [615, 290] on span "Create Work Order" at bounding box center [630, 293] width 64 height 12
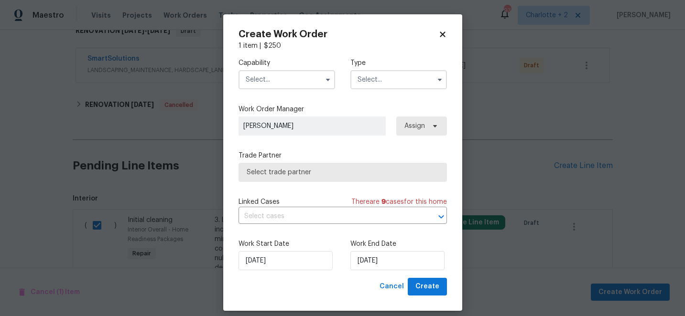
click at [265, 75] on input "text" at bounding box center [286, 79] width 97 height 19
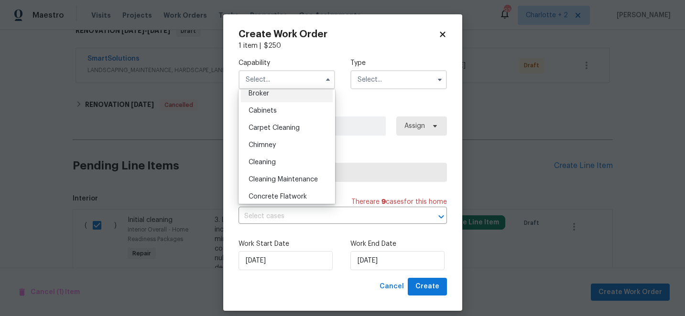
scroll to position [86, 0]
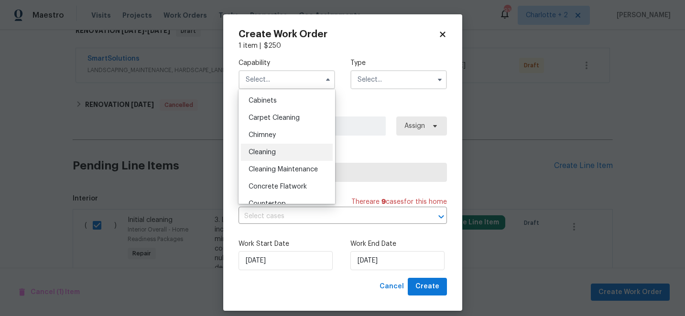
click at [271, 151] on span "Cleaning" at bounding box center [262, 152] width 27 height 7
type input "Cleaning"
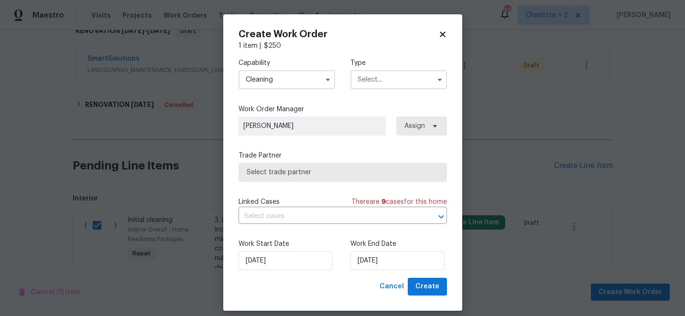
click at [367, 82] on input "text" at bounding box center [398, 79] width 97 height 19
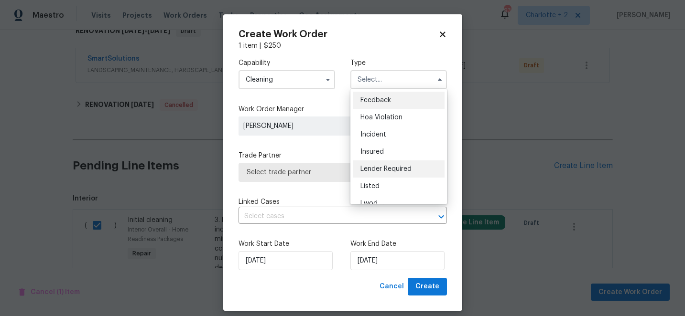
scroll to position [114, 0]
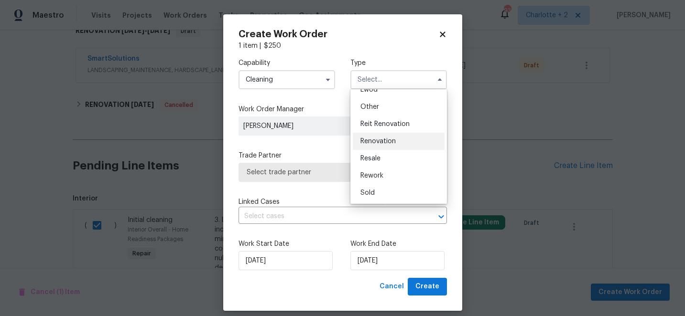
click at [382, 147] on div "Renovation" at bounding box center [399, 141] width 92 height 17
type input "Renovation"
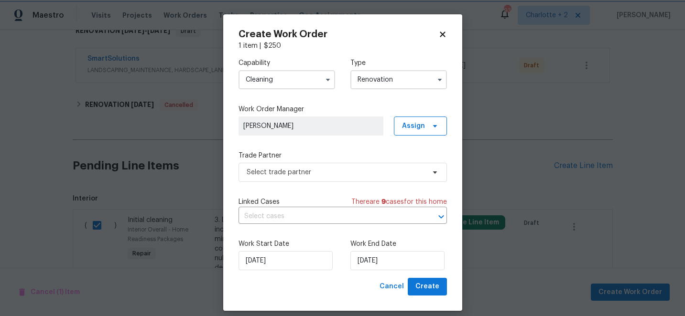
scroll to position [0, 0]
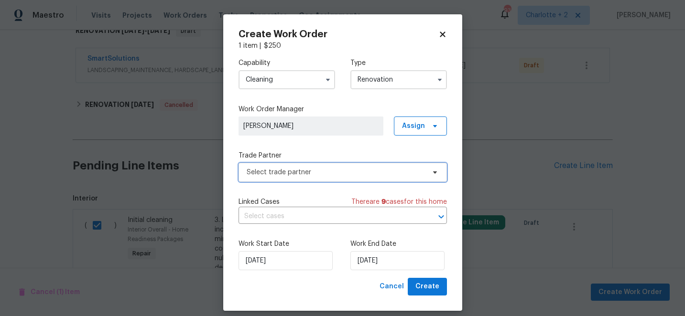
click at [339, 176] on span "Select trade partner" at bounding box center [336, 173] width 178 height 10
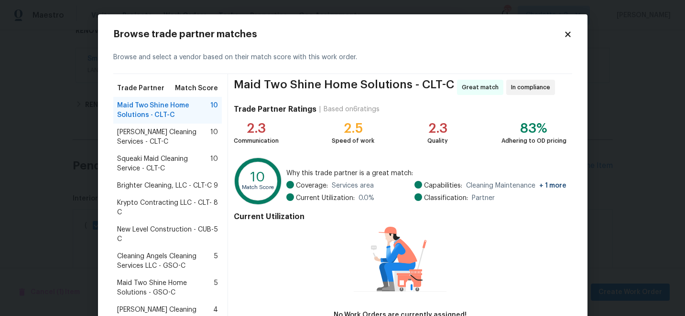
click at [169, 205] on span "Krypto Contracting LLC - CLT-C" at bounding box center [165, 207] width 97 height 19
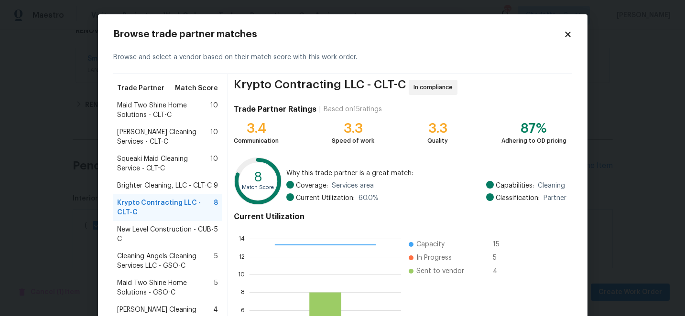
scroll to position [105, 0]
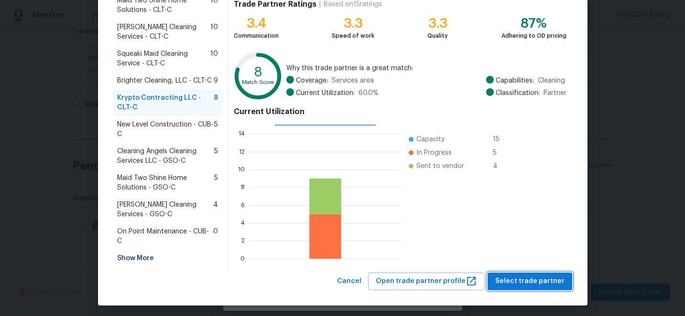
click at [519, 276] on span "Select trade partner" at bounding box center [529, 282] width 69 height 12
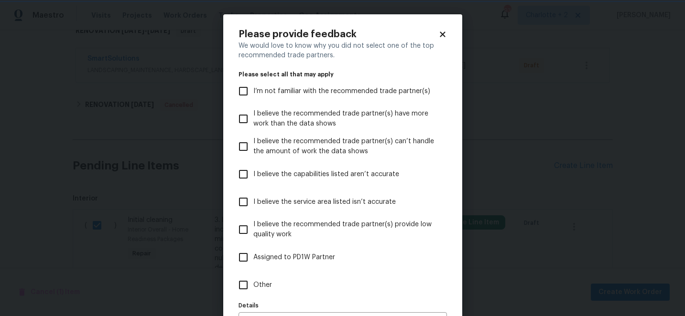
scroll to position [0, 0]
click at [247, 172] on input "I believe the capabilities listed aren’t accurate" at bounding box center [243, 174] width 20 height 20
checkbox input "true"
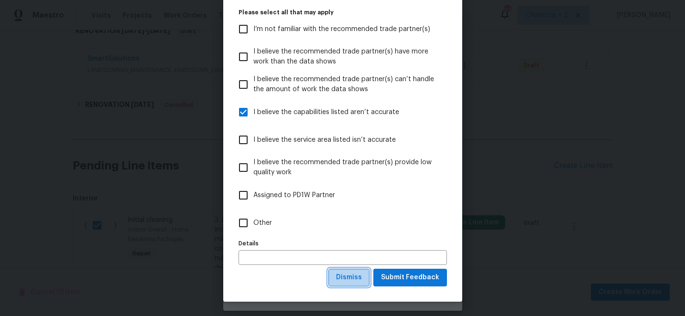
click at [357, 278] on span "Dismiss" at bounding box center [349, 278] width 26 height 12
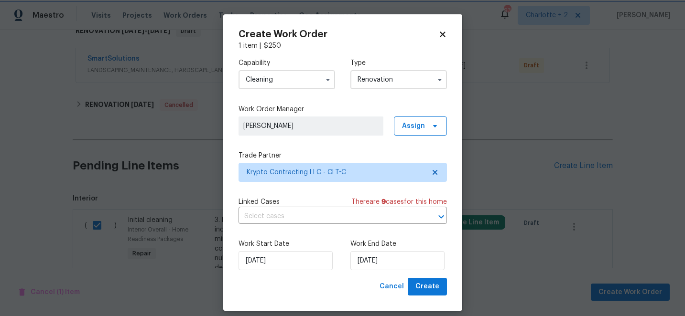
scroll to position [0, 0]
click at [422, 285] on span "Create" at bounding box center [427, 287] width 24 height 12
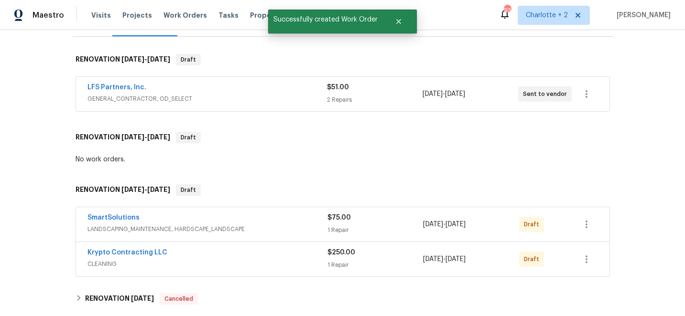
scroll to position [134, 0]
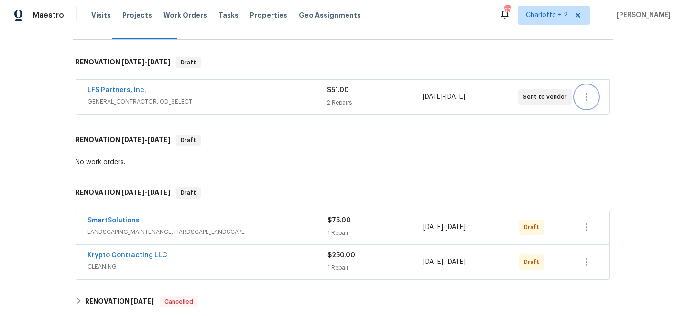
click at [585, 94] on icon "button" at bounding box center [586, 97] width 2 height 8
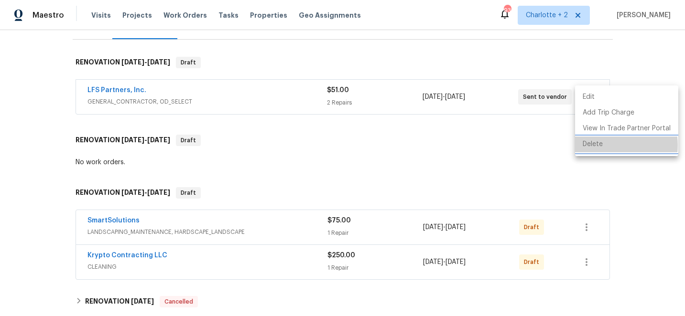
click at [601, 145] on li "Delete" at bounding box center [626, 145] width 103 height 16
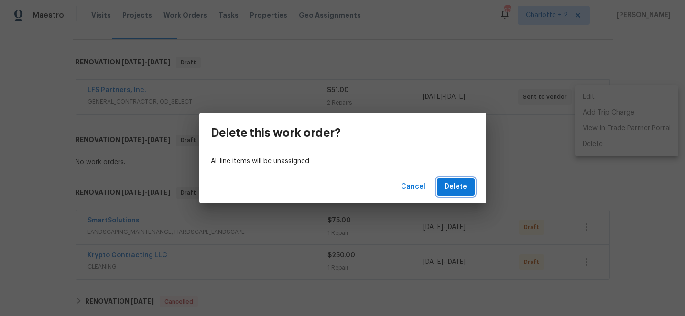
click at [458, 184] on span "Delete" at bounding box center [455, 187] width 22 height 12
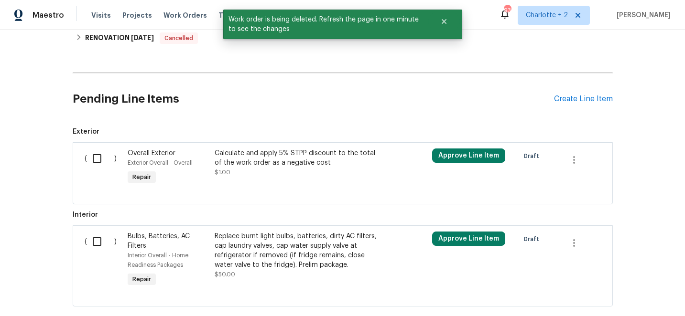
scroll to position [379, 0]
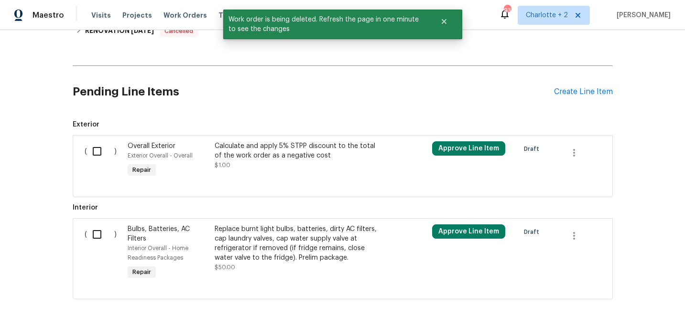
click at [97, 154] on input "checkbox" at bounding box center [100, 151] width 27 height 20
checkbox input "true"
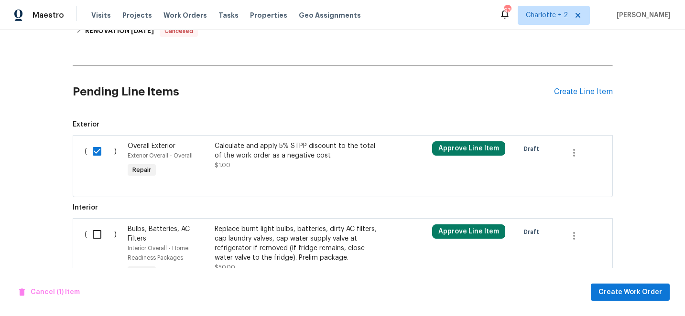
click at [97, 235] on input "checkbox" at bounding box center [100, 235] width 27 height 20
checkbox input "true"
click at [638, 293] on span "Create Work Order" at bounding box center [630, 293] width 64 height 12
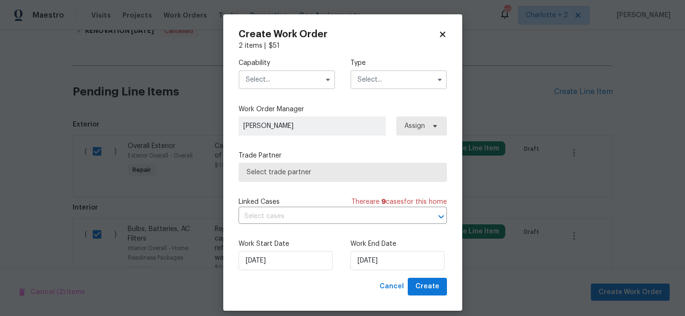
click at [304, 84] on input "text" at bounding box center [286, 79] width 97 height 19
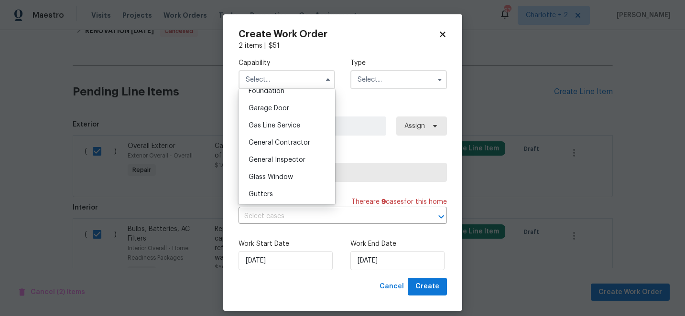
scroll to position [415, 0]
click at [300, 148] on div "General Contractor" at bounding box center [287, 142] width 92 height 17
type input "General Contractor"
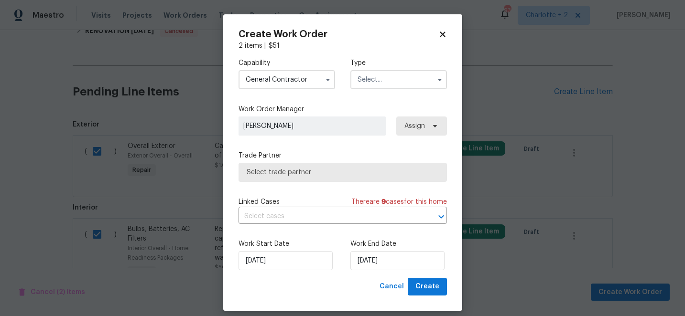
click at [386, 75] on input "text" at bounding box center [398, 79] width 97 height 19
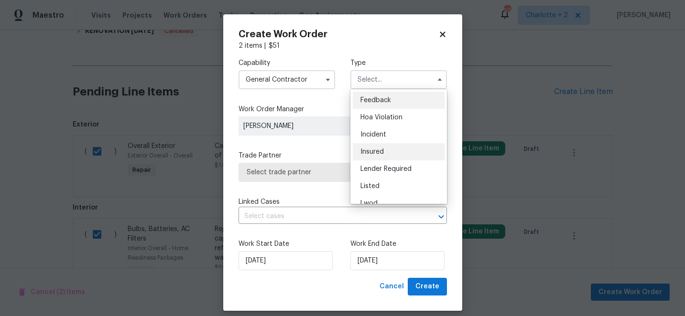
scroll to position [114, 0]
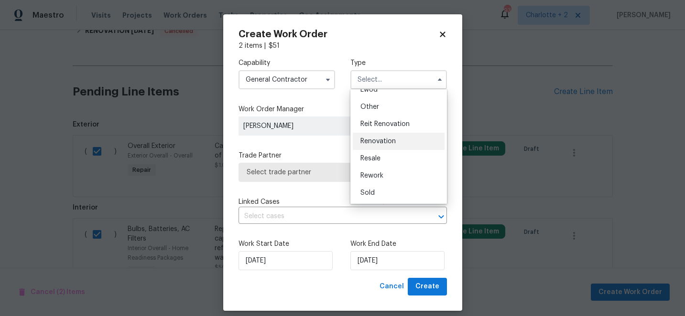
click at [389, 146] on div "Renovation" at bounding box center [399, 141] width 92 height 17
type input "Renovation"
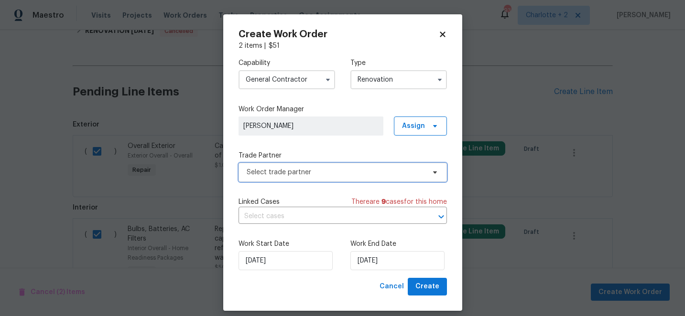
click at [387, 171] on span "Select trade partner" at bounding box center [336, 173] width 178 height 10
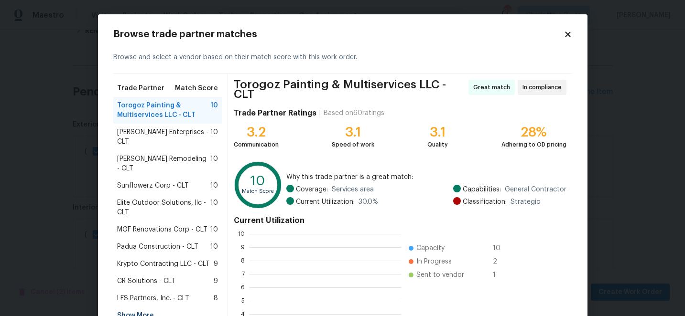
scroll to position [134, 152]
click at [145, 294] on span "LFS Partners, Inc. - CLT" at bounding box center [153, 299] width 72 height 10
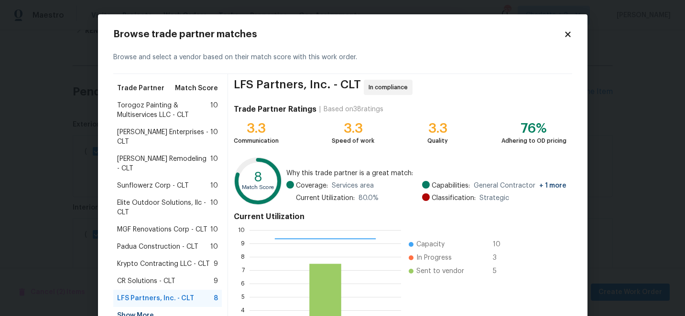
scroll to position [105, 0]
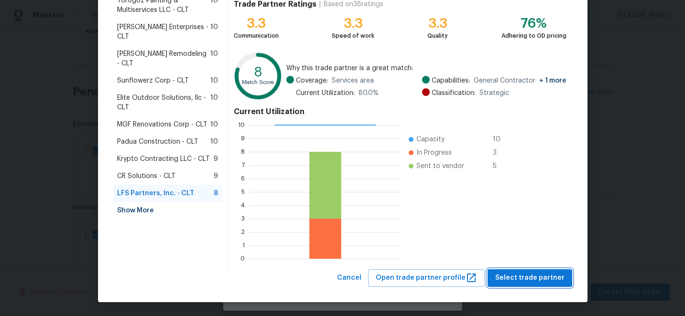
click at [519, 281] on span "Select trade partner" at bounding box center [529, 278] width 69 height 12
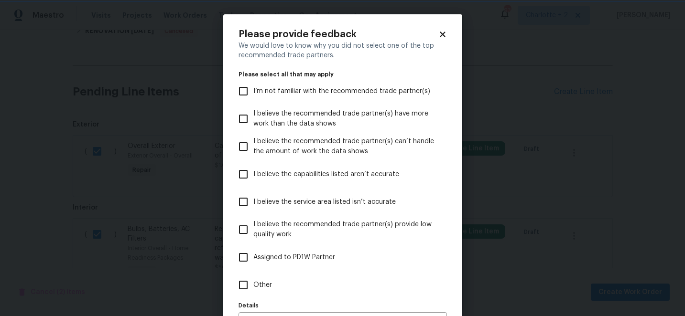
scroll to position [0, 0]
click at [245, 174] on input "I believe the capabilities listed aren’t accurate" at bounding box center [243, 174] width 20 height 20
checkbox input "true"
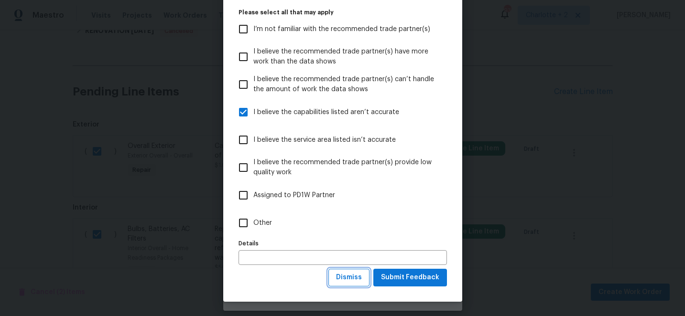
click at [354, 276] on span "Dismiss" at bounding box center [349, 278] width 26 height 12
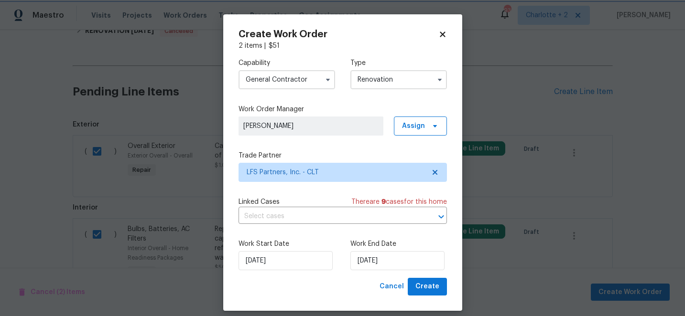
scroll to position [0, 0]
click at [428, 280] on button "Create" at bounding box center [427, 287] width 39 height 18
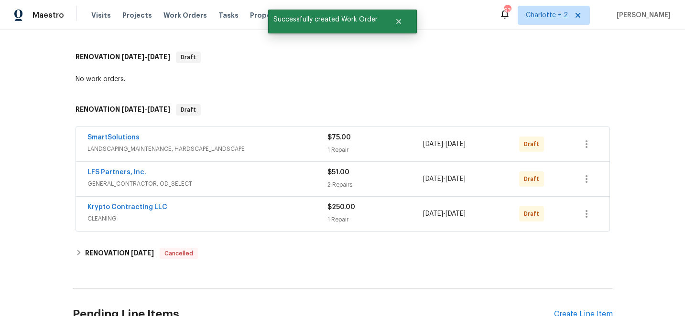
scroll to position [187, 0]
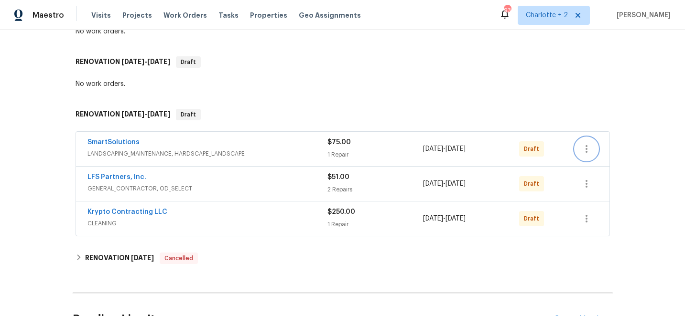
click at [585, 148] on icon "button" at bounding box center [586, 148] width 11 height 11
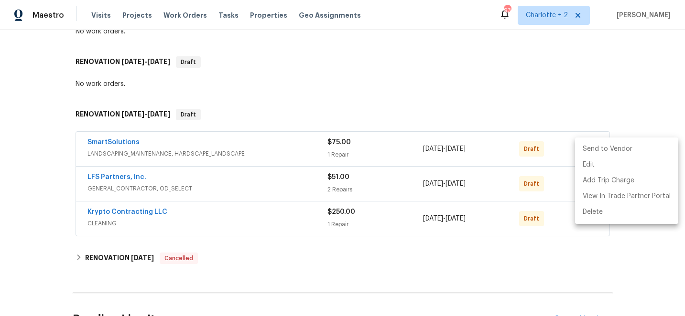
click at [606, 150] on li "Send to Vendor" at bounding box center [626, 149] width 103 height 16
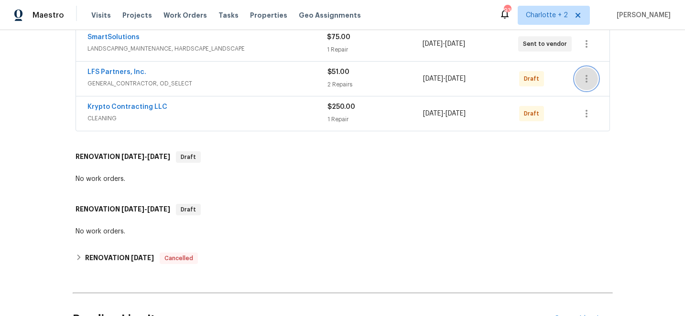
click at [588, 78] on icon "button" at bounding box center [586, 78] width 11 height 11
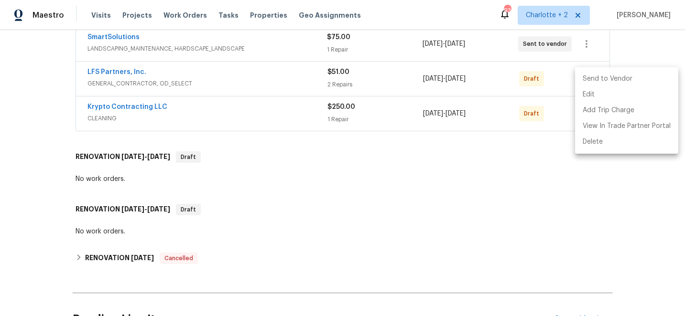
click at [589, 79] on li "Send to Vendor" at bounding box center [626, 79] width 103 height 16
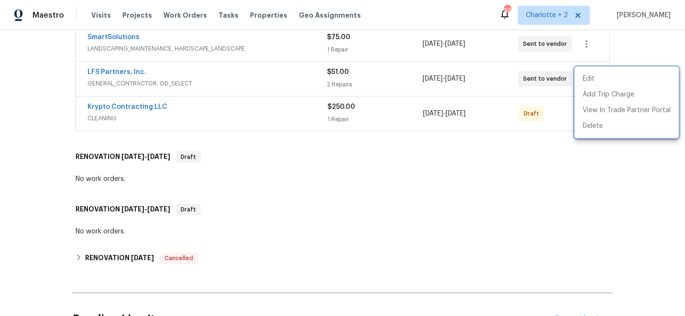
click at [540, 169] on div at bounding box center [342, 158] width 685 height 316
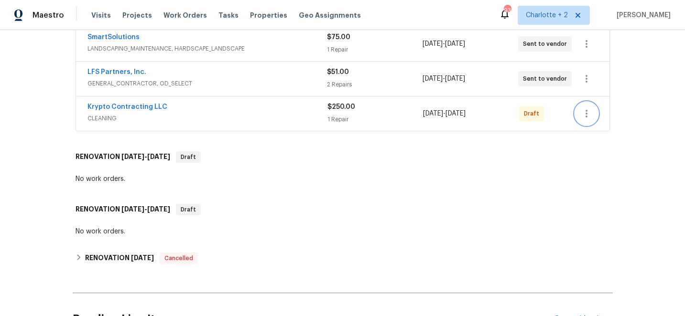
click at [586, 114] on icon "button" at bounding box center [586, 114] width 2 height 8
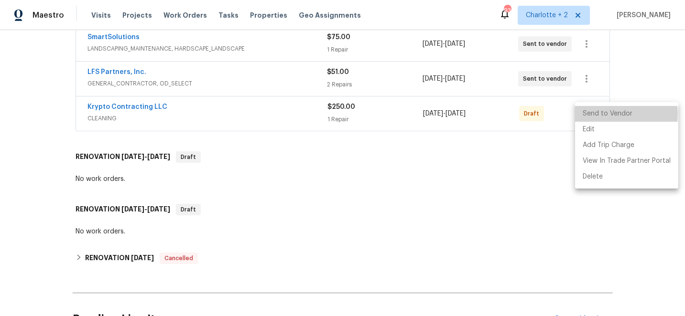
click at [586, 114] on li "Send to Vendor" at bounding box center [626, 114] width 103 height 16
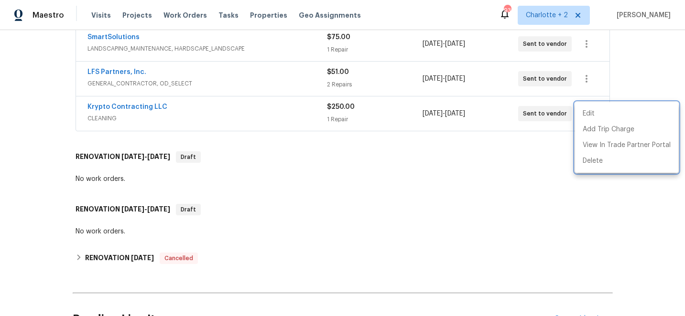
click at [539, 163] on div at bounding box center [342, 158] width 685 height 316
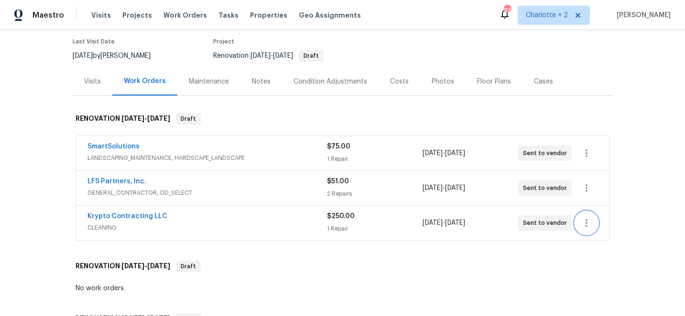
scroll to position [0, 0]
